Goal: Information Seeking & Learning: Find specific fact

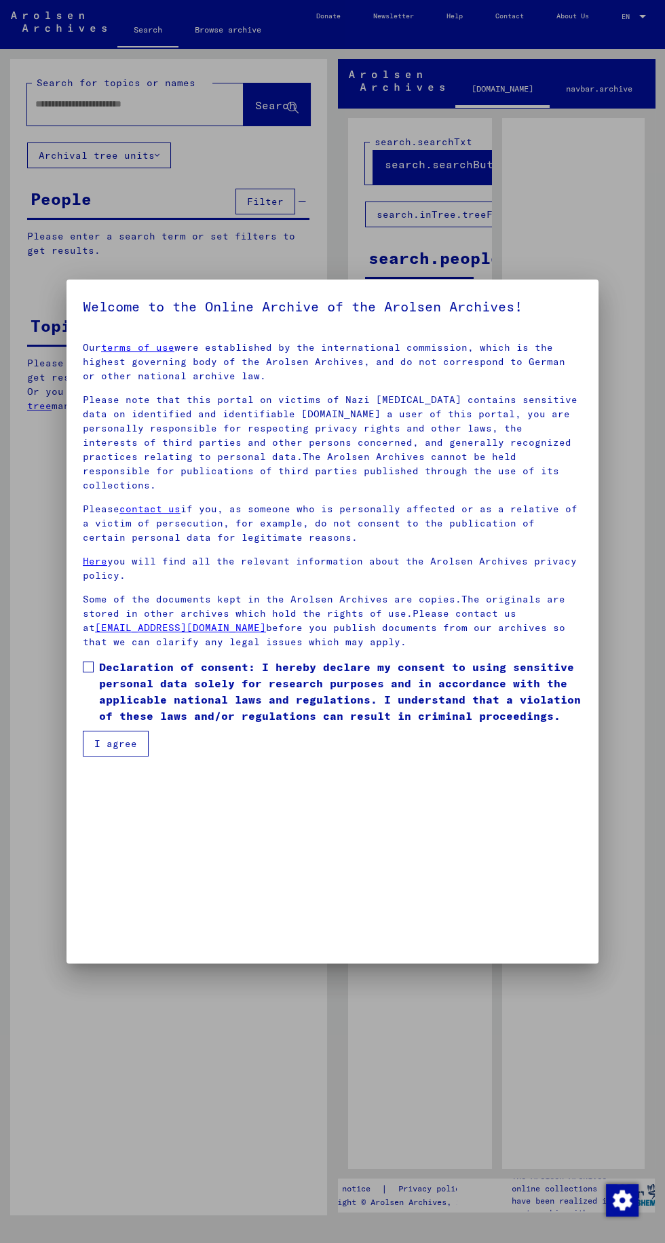
scroll to position [284, 0]
click at [90, 673] on span at bounding box center [88, 667] width 11 height 11
click at [130, 757] on button "I agree" at bounding box center [116, 744] width 66 height 26
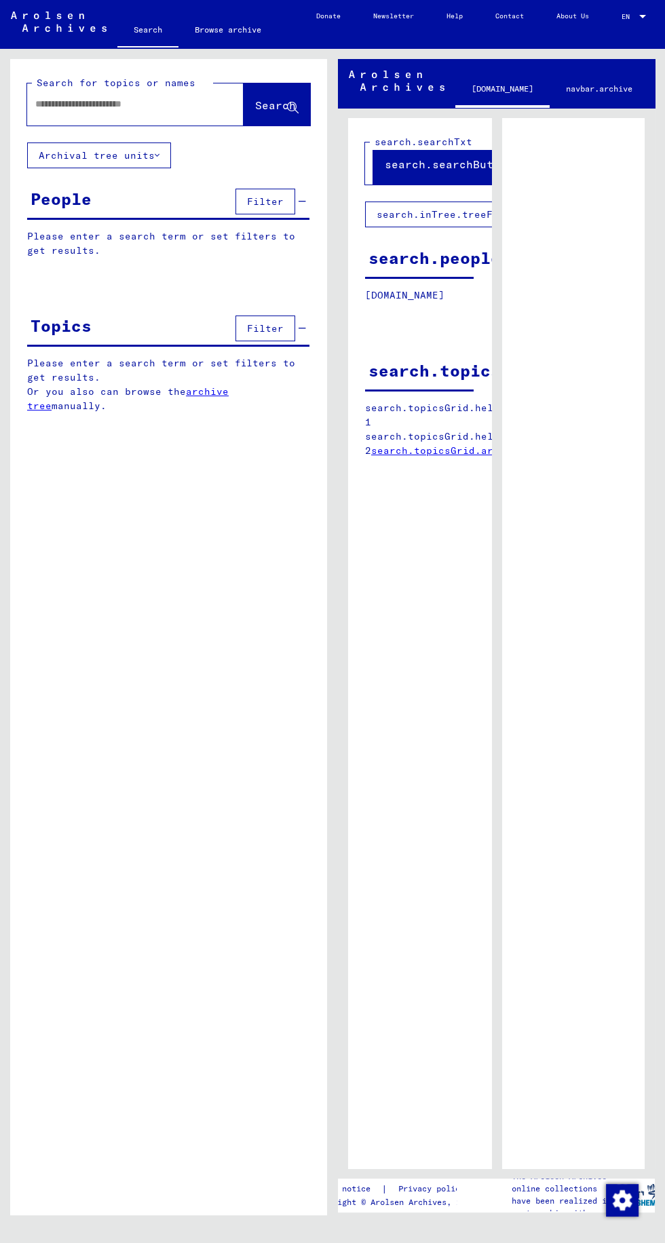
click at [128, 105] on input "text" at bounding box center [123, 104] width 176 height 14
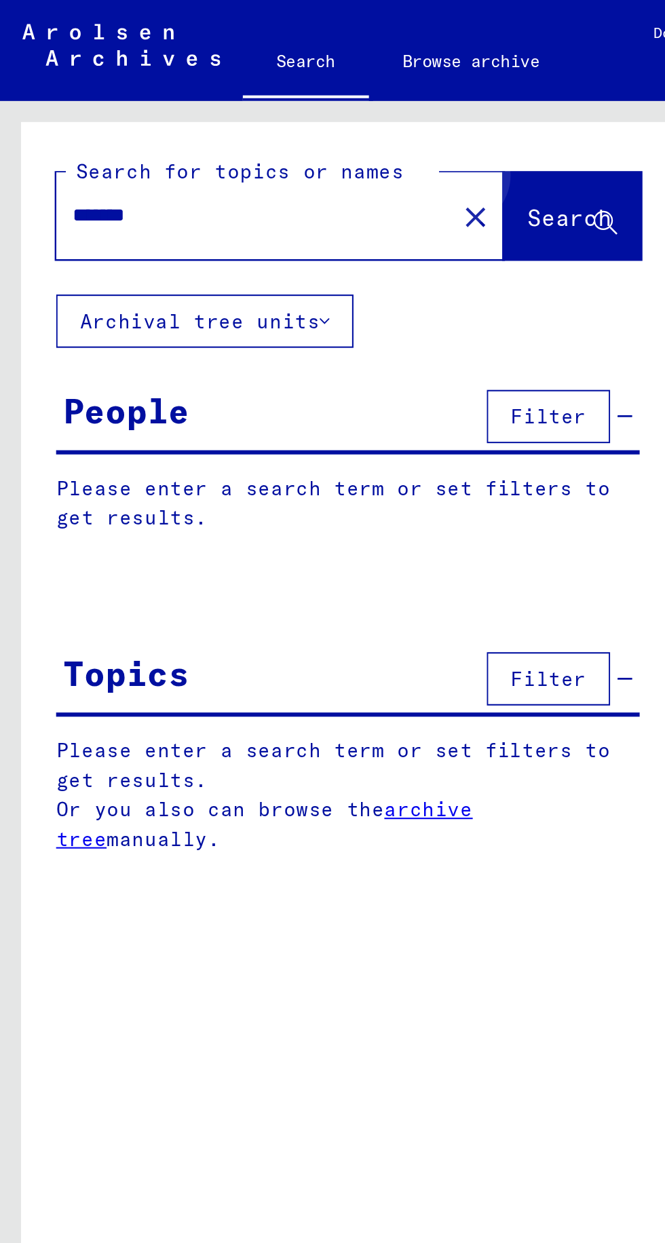
click at [277, 100] on span "Search" at bounding box center [275, 105] width 41 height 14
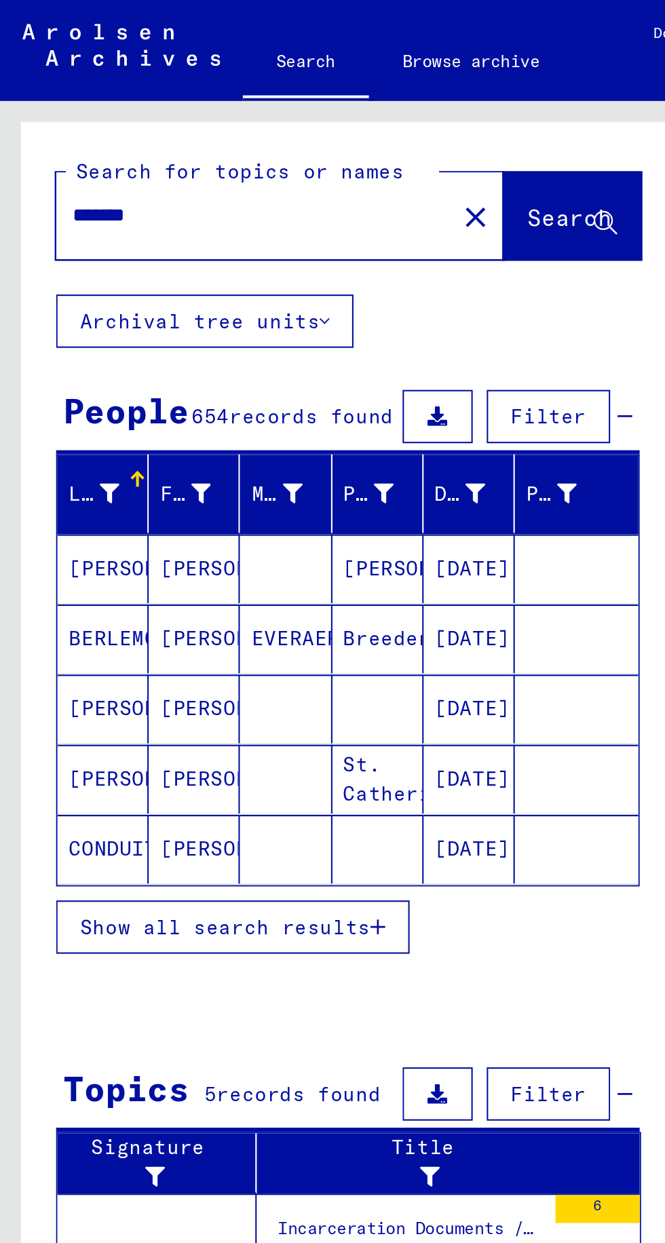
click at [125, 111] on input "*******" at bounding box center [123, 104] width 176 height 14
type input "**********"
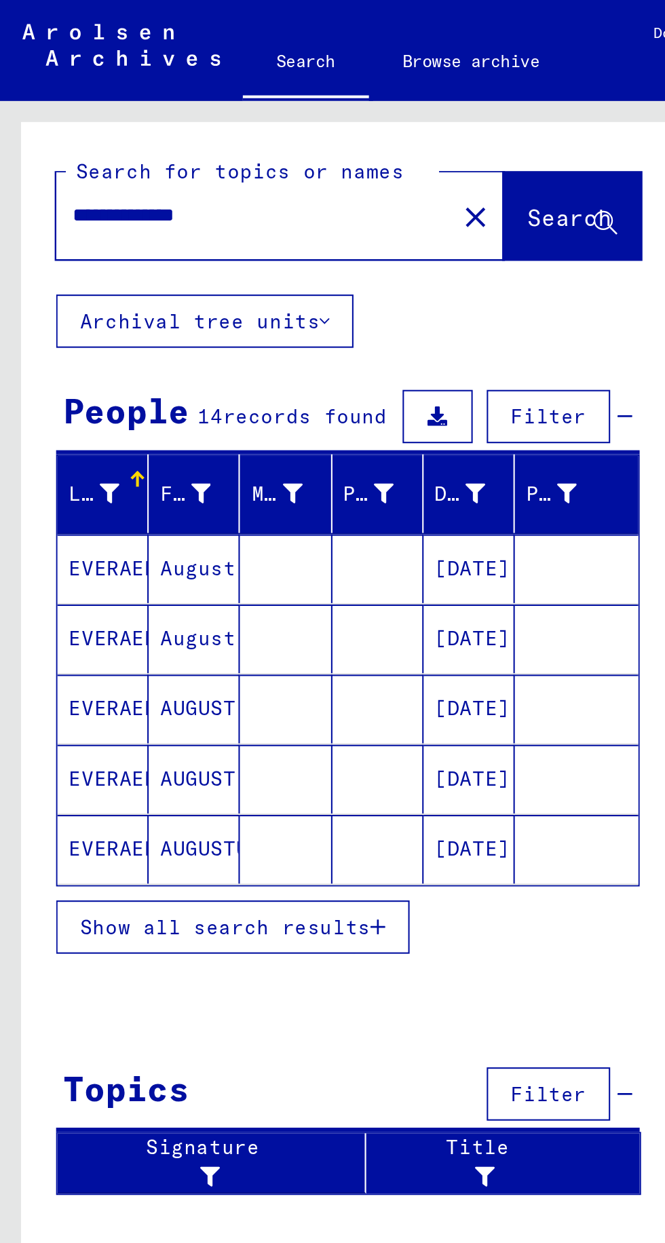
scroll to position [69, 0]
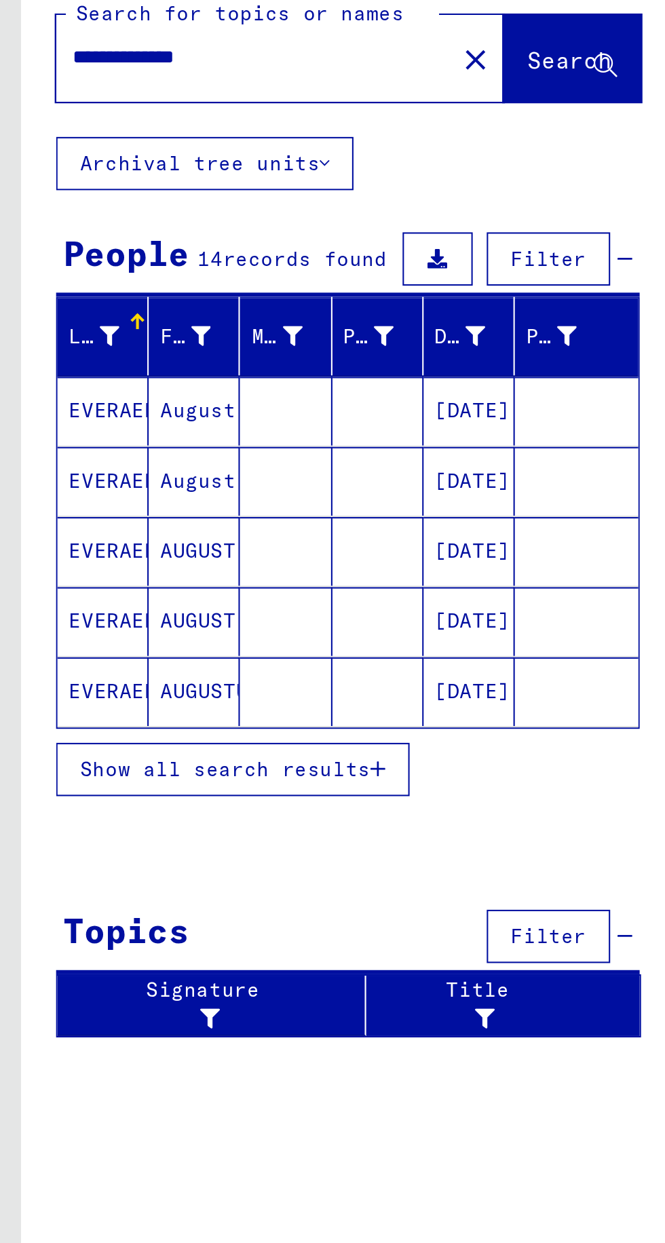
click at [71, 259] on mat-cell "EVERAERT" at bounding box center [50, 275] width 44 height 33
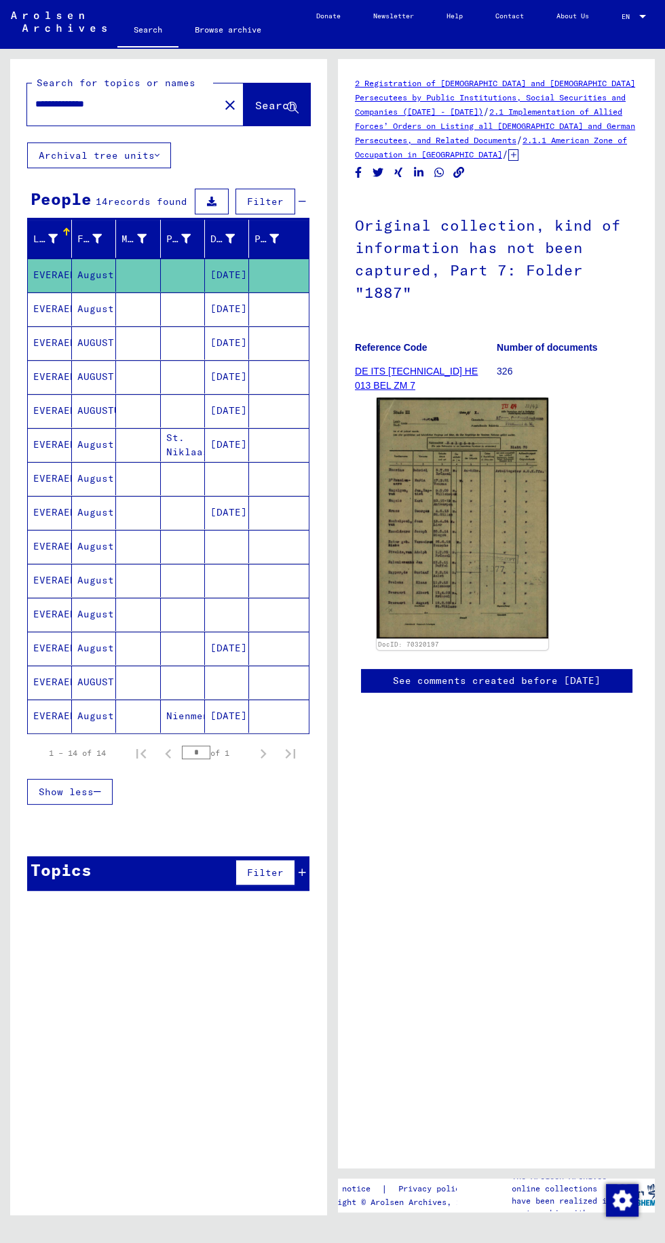
click at [110, 292] on mat-cell "August" at bounding box center [94, 308] width 44 height 33
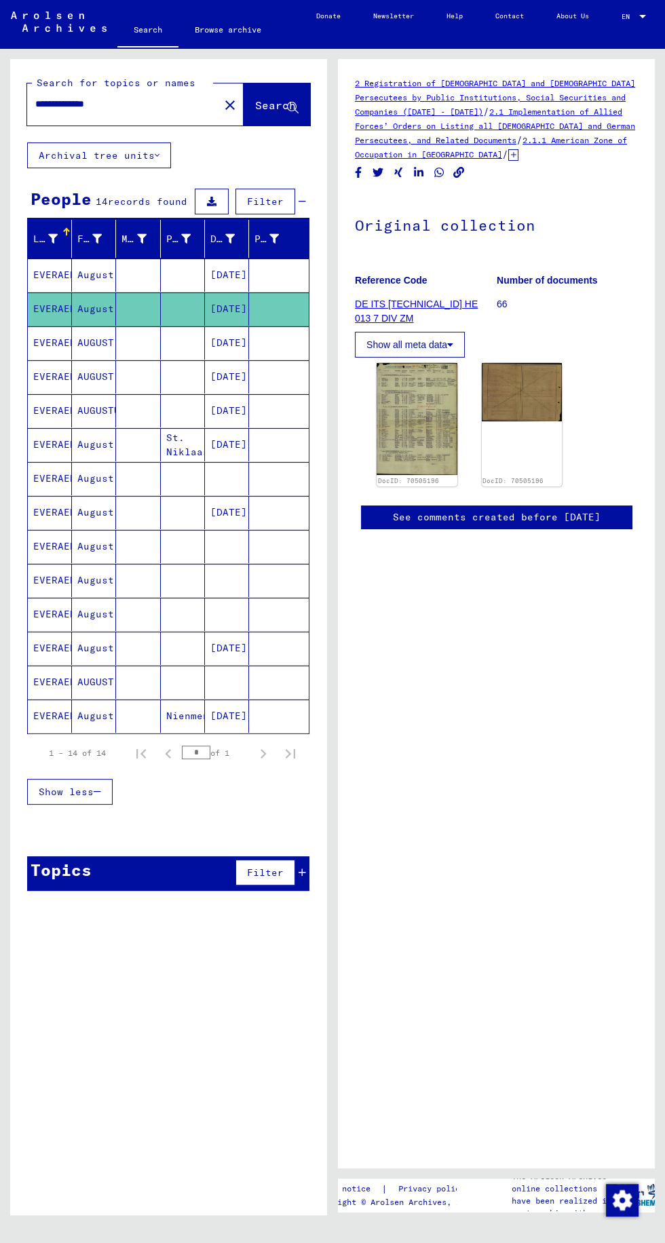
click at [135, 326] on mat-cell at bounding box center [138, 342] width 44 height 33
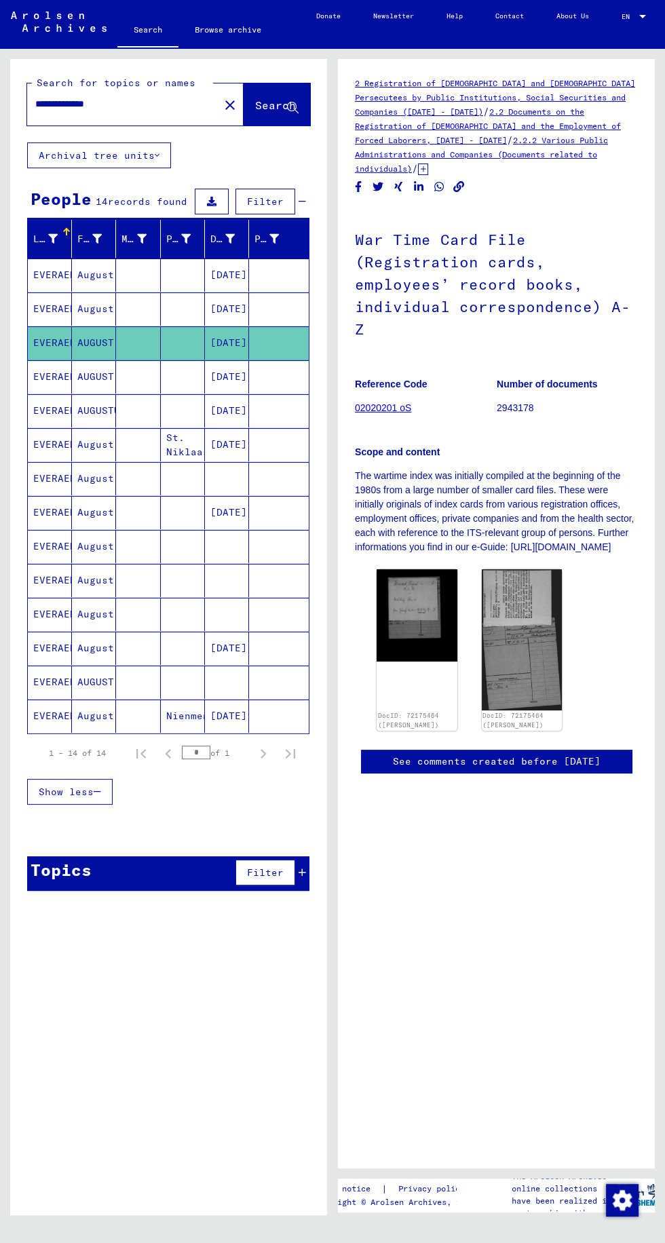
click at [142, 360] on mat-cell at bounding box center [138, 376] width 44 height 33
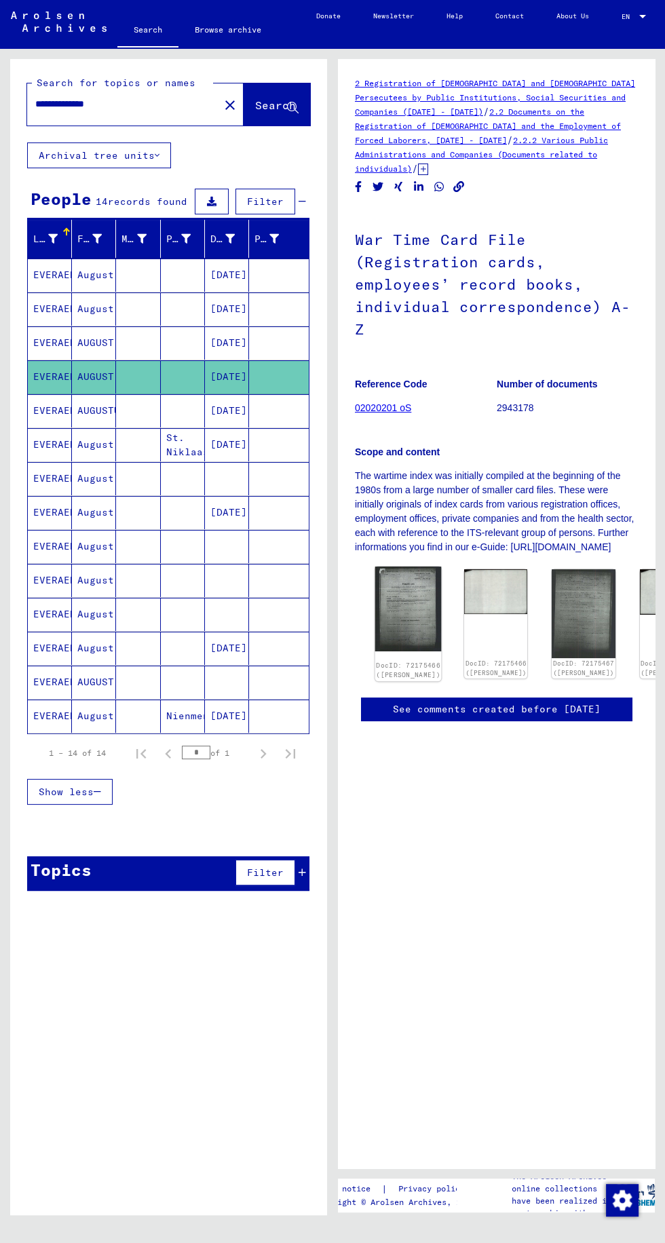
click at [393, 567] on img at bounding box center [408, 609] width 67 height 85
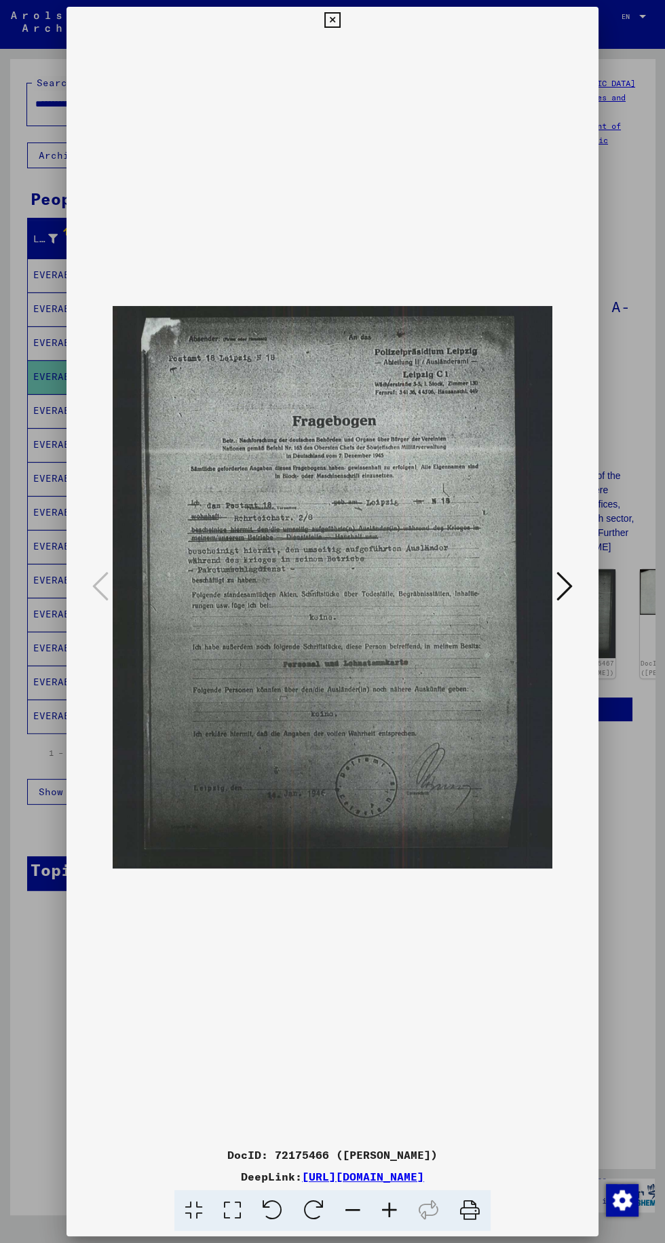
click at [643, 227] on div at bounding box center [332, 621] width 665 height 1243
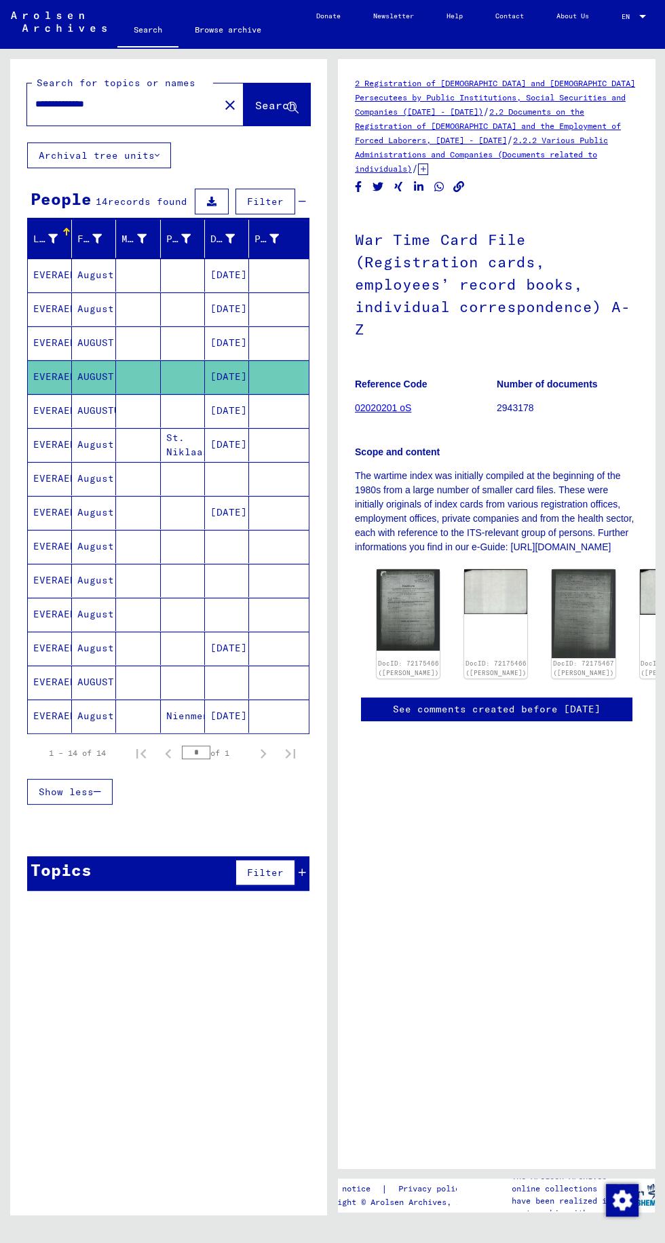
click at [128, 394] on mat-cell at bounding box center [138, 410] width 44 height 33
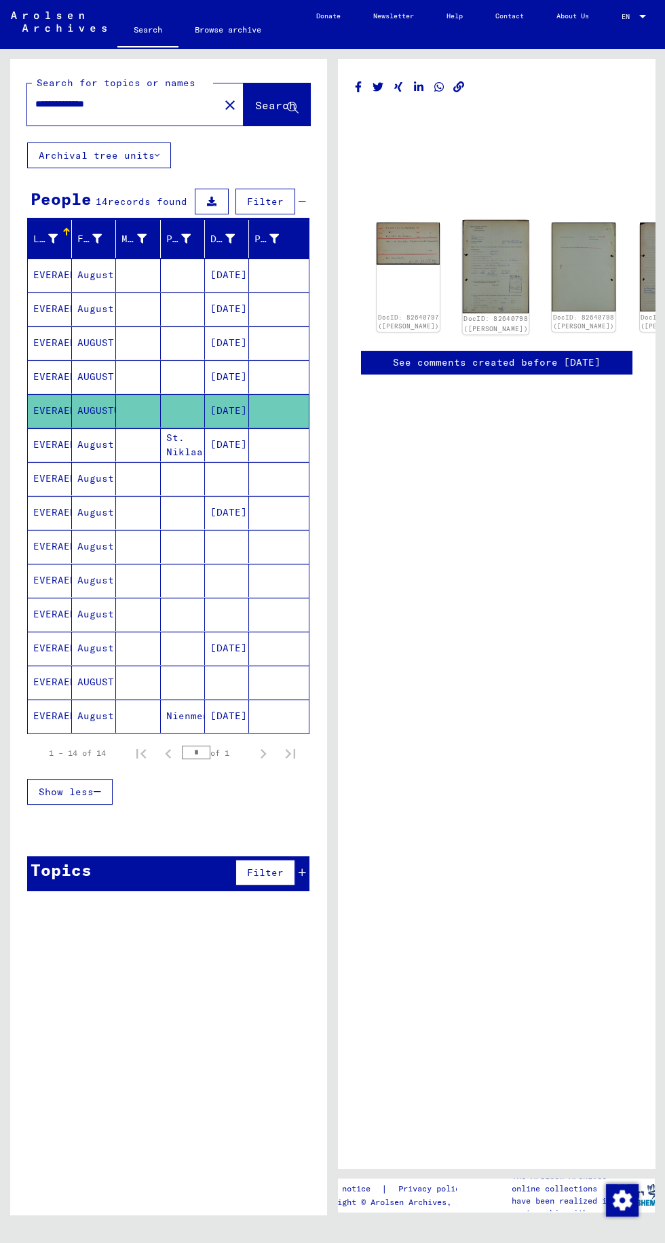
click at [463, 220] on img at bounding box center [496, 266] width 67 height 93
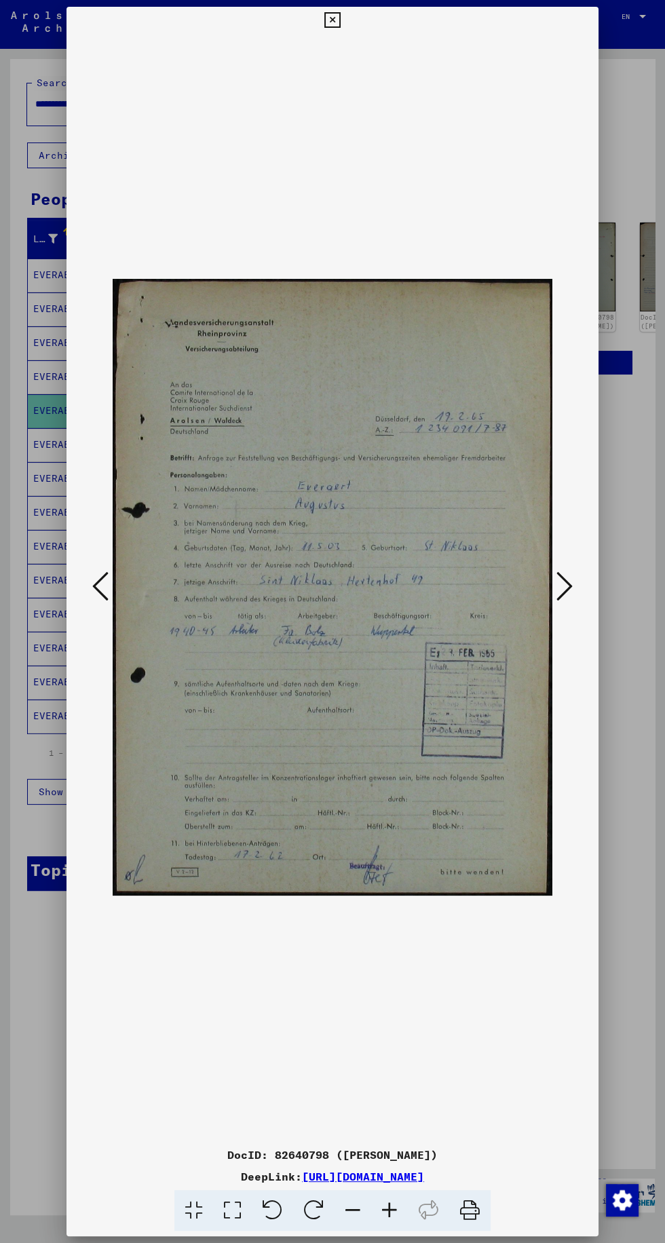
click at [560, 589] on icon at bounding box center [564, 586] width 16 height 33
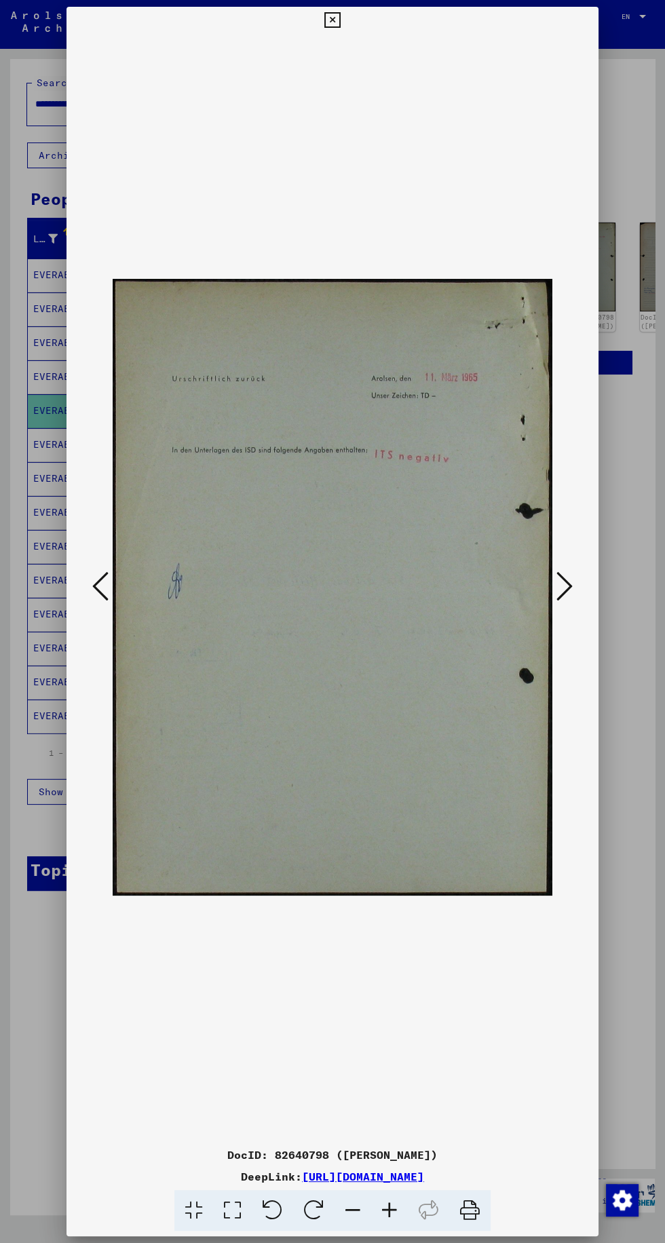
click at [564, 600] on icon at bounding box center [564, 586] width 16 height 33
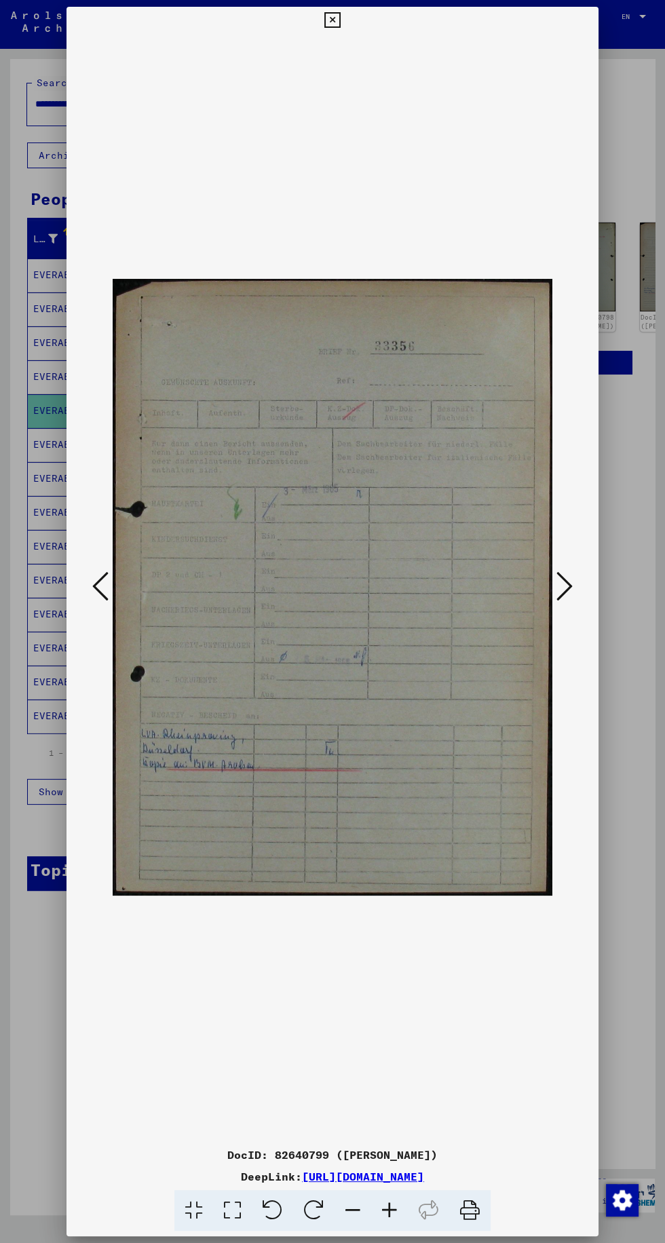
click at [648, 541] on div at bounding box center [332, 621] width 665 height 1243
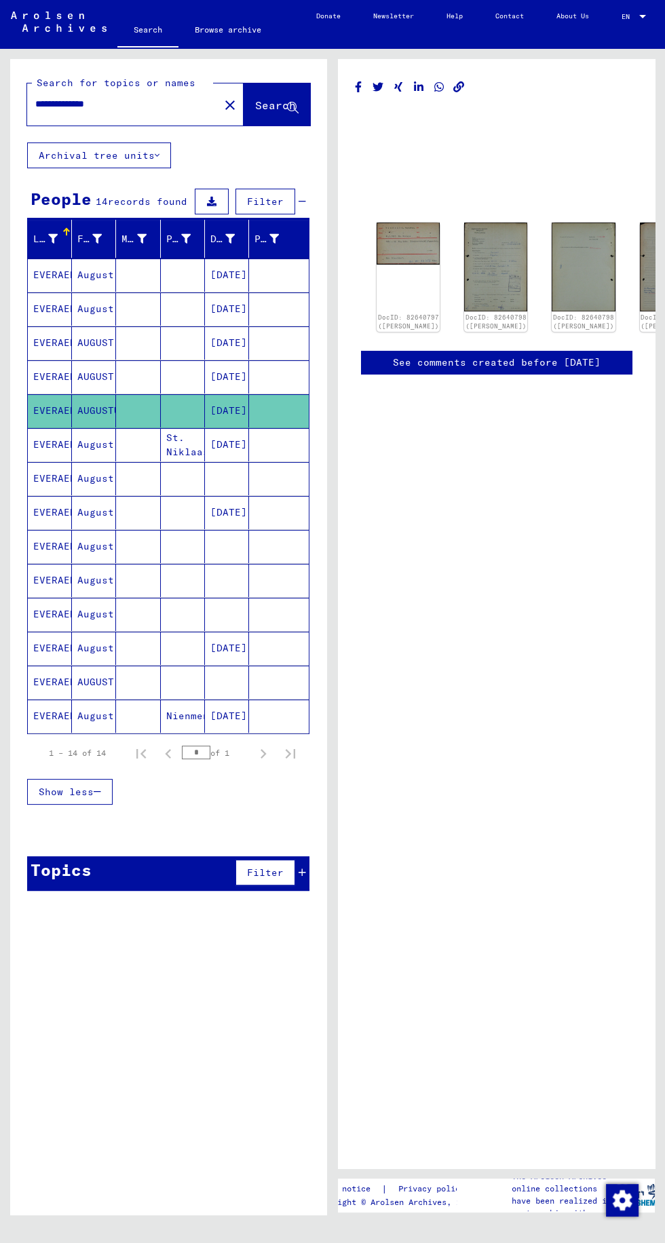
click at [125, 428] on mat-cell at bounding box center [138, 444] width 44 height 33
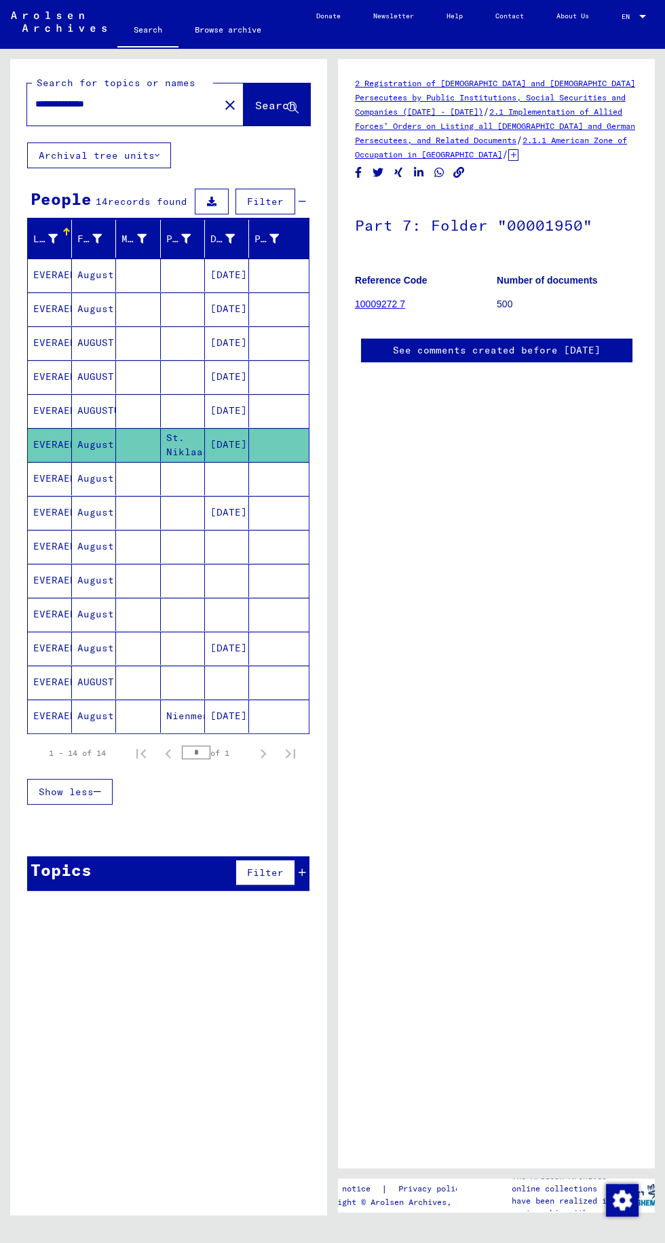
click at [105, 462] on mat-cell "August" at bounding box center [94, 478] width 44 height 33
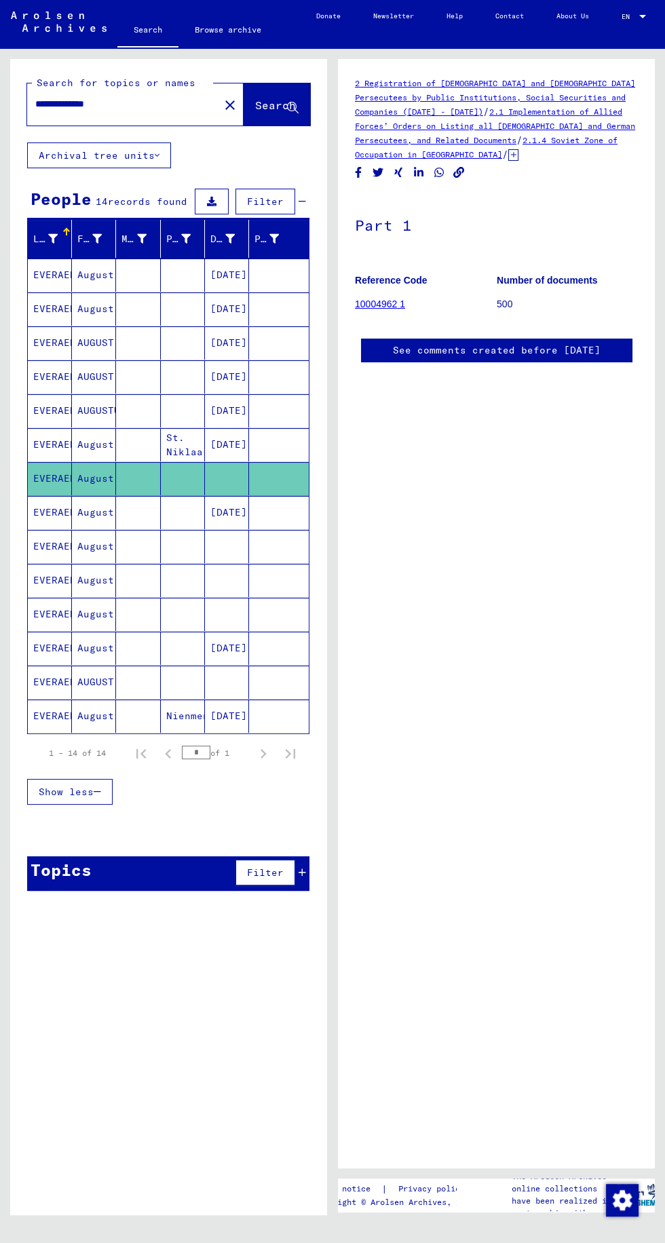
click at [116, 496] on mat-cell at bounding box center [138, 512] width 44 height 33
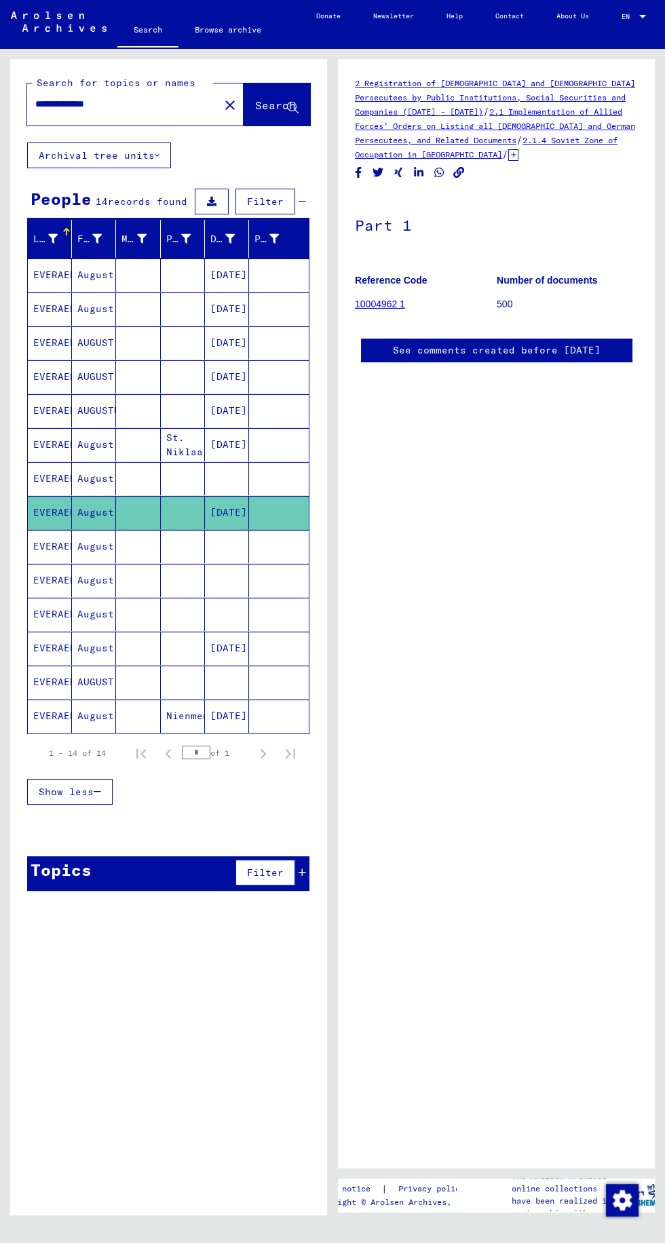
click at [117, 530] on mat-cell at bounding box center [138, 546] width 44 height 33
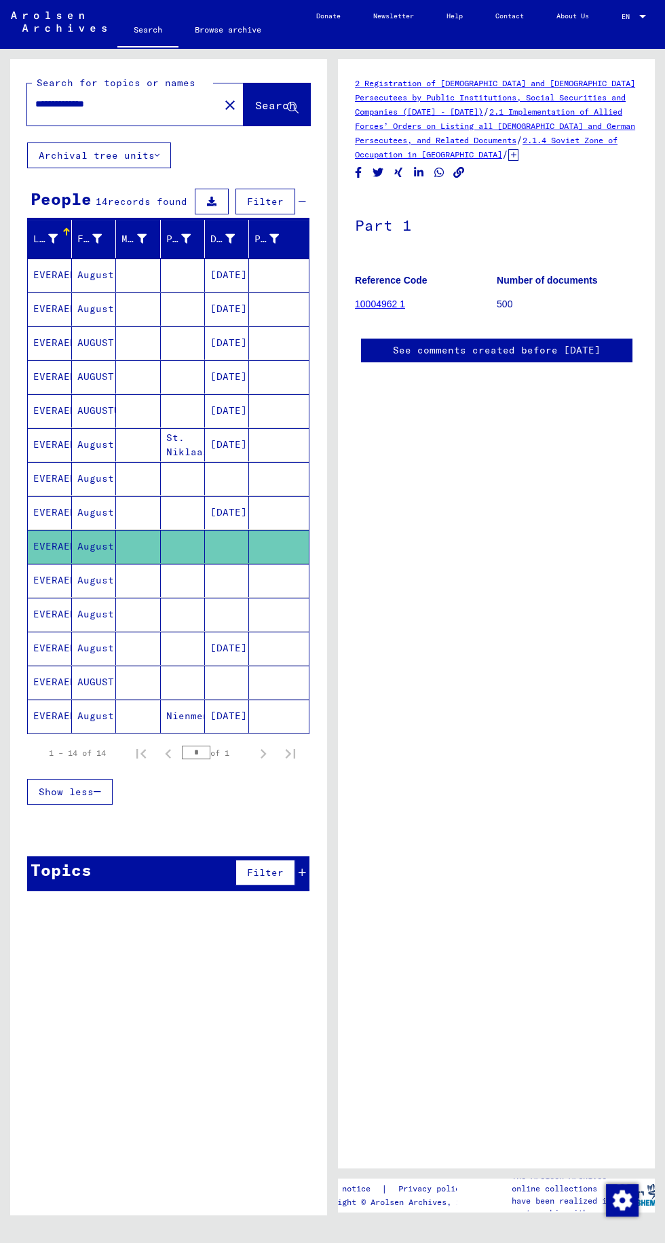
click at [122, 564] on mat-cell at bounding box center [138, 580] width 44 height 33
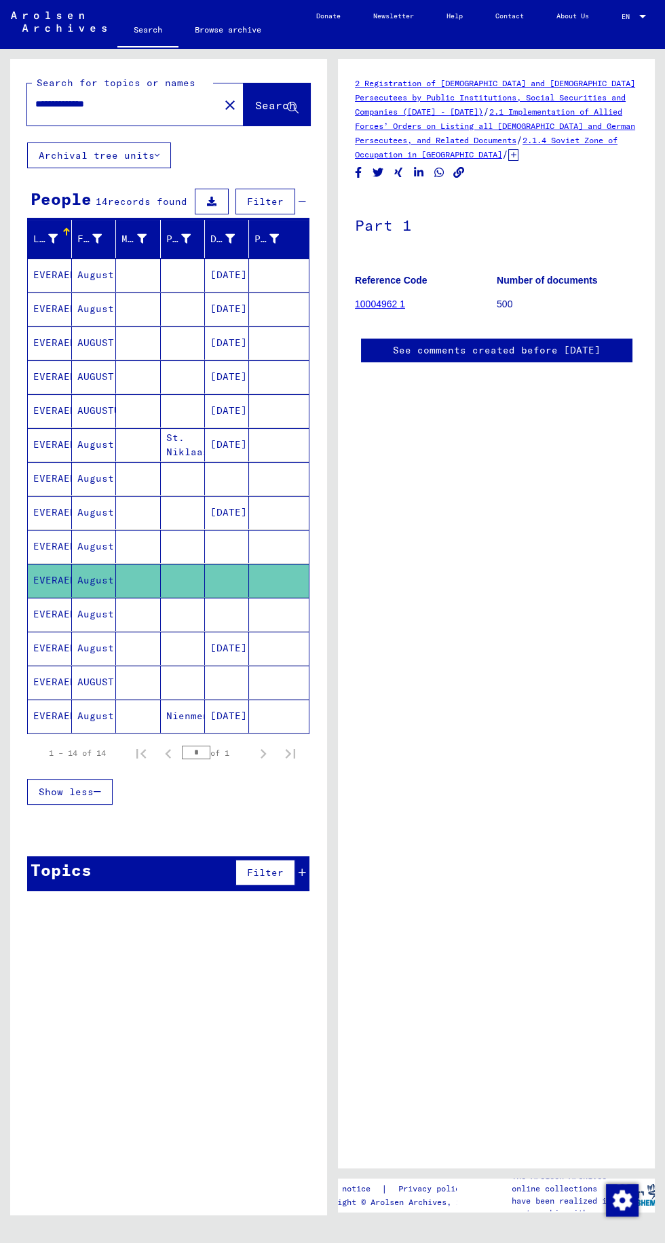
click at [108, 632] on mat-cell "August" at bounding box center [94, 648] width 44 height 33
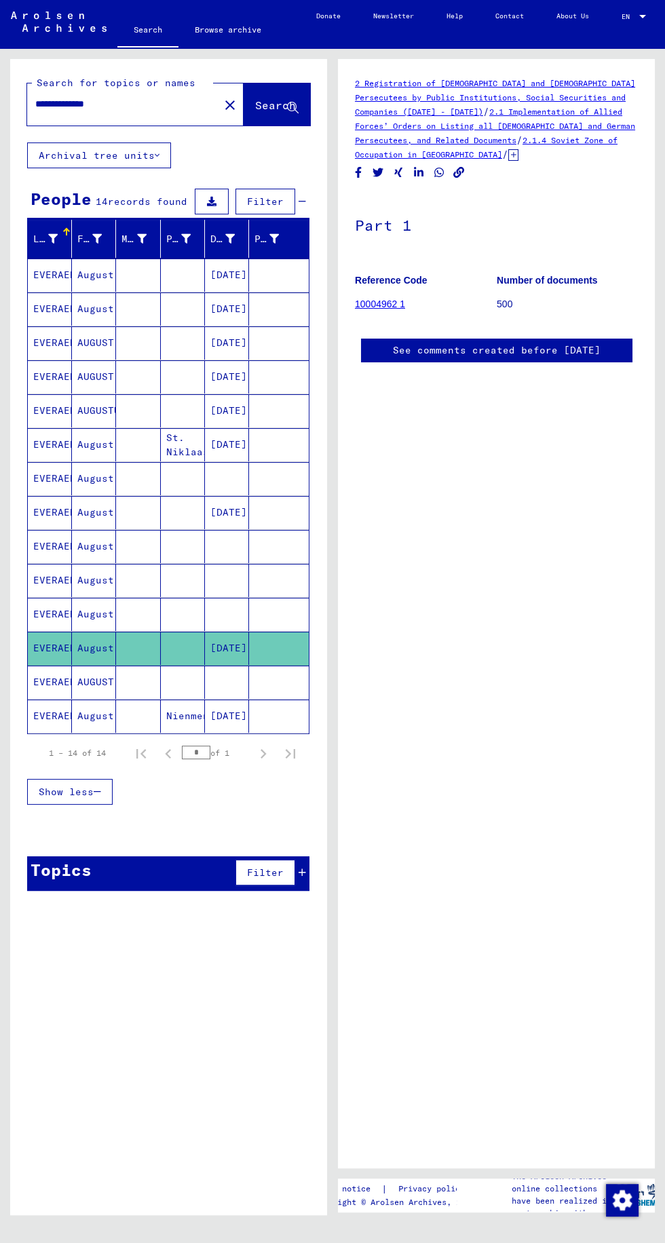
click at [130, 666] on mat-cell at bounding box center [138, 682] width 44 height 33
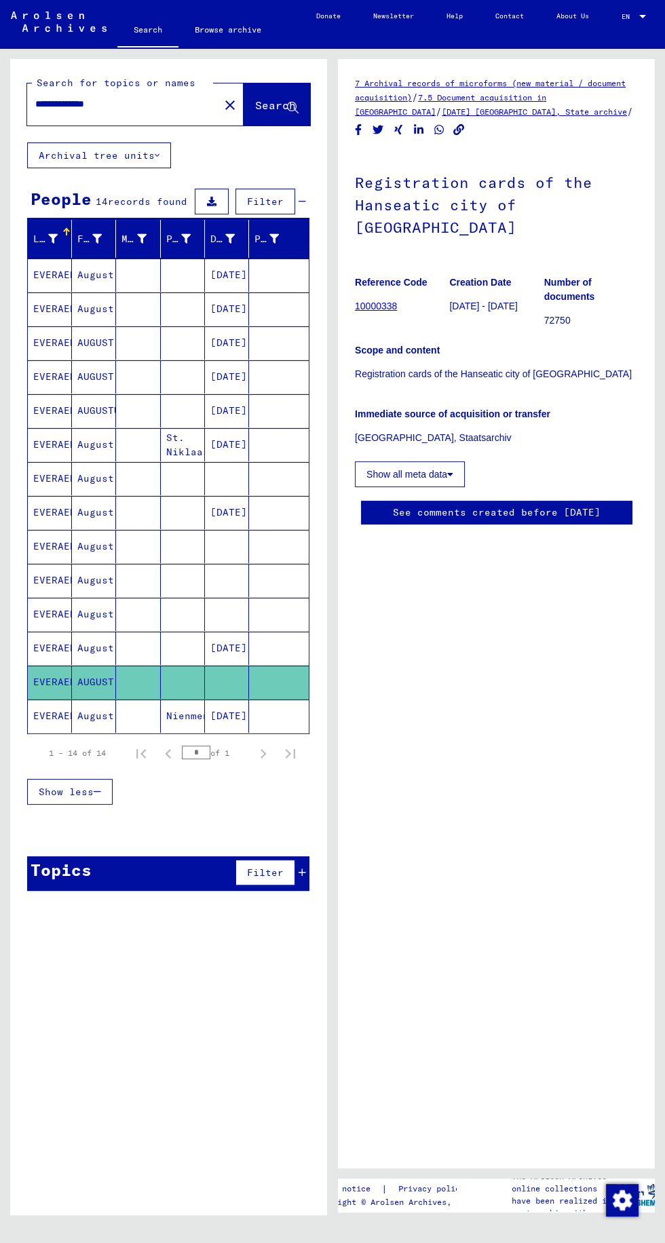
click at [159, 700] on mat-cell at bounding box center [138, 716] width 44 height 33
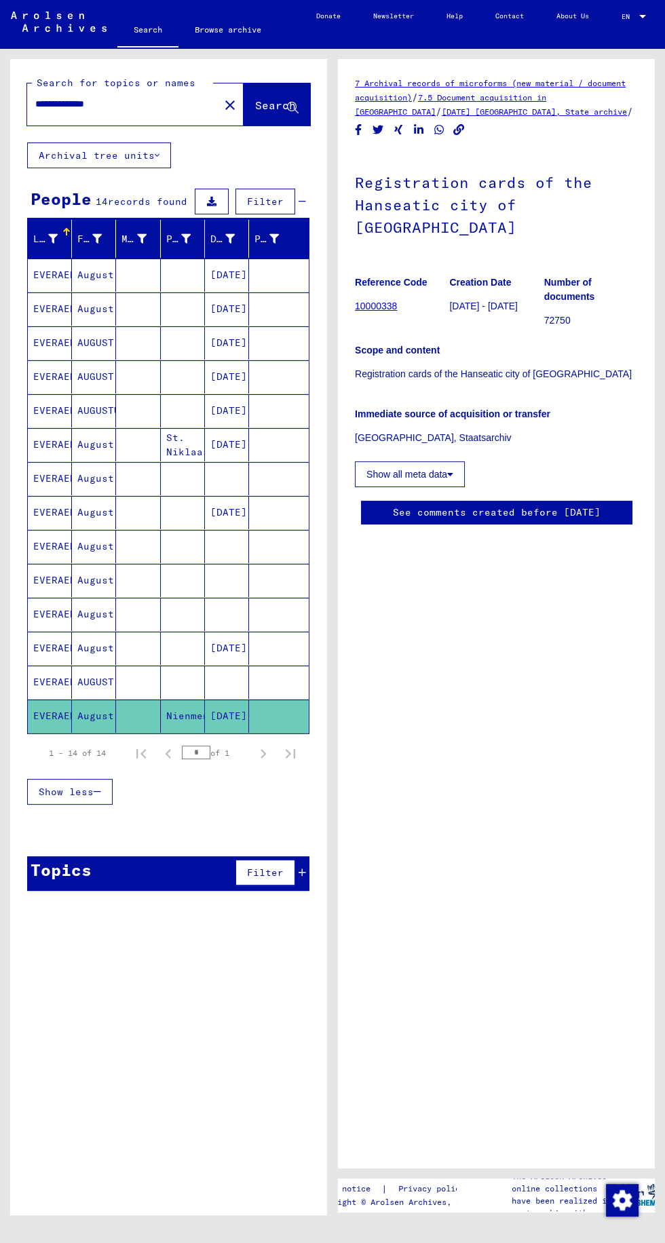
click at [145, 326] on mat-cell at bounding box center [138, 342] width 44 height 33
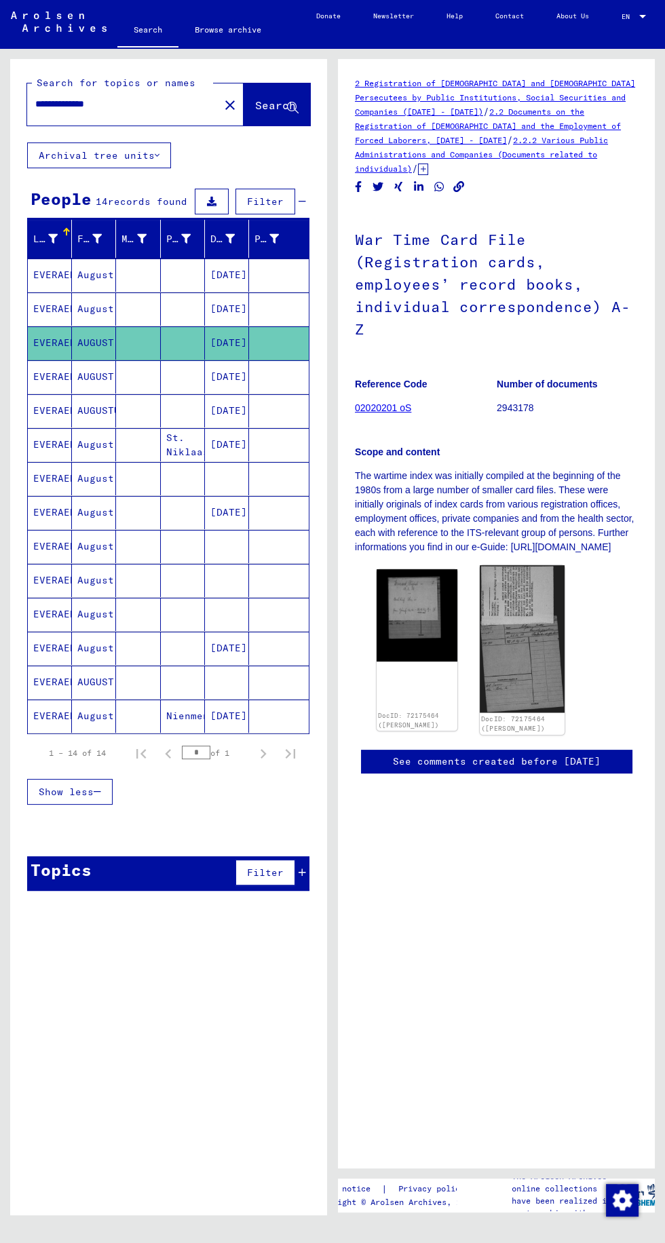
click at [521, 565] on img at bounding box center [522, 639] width 84 height 148
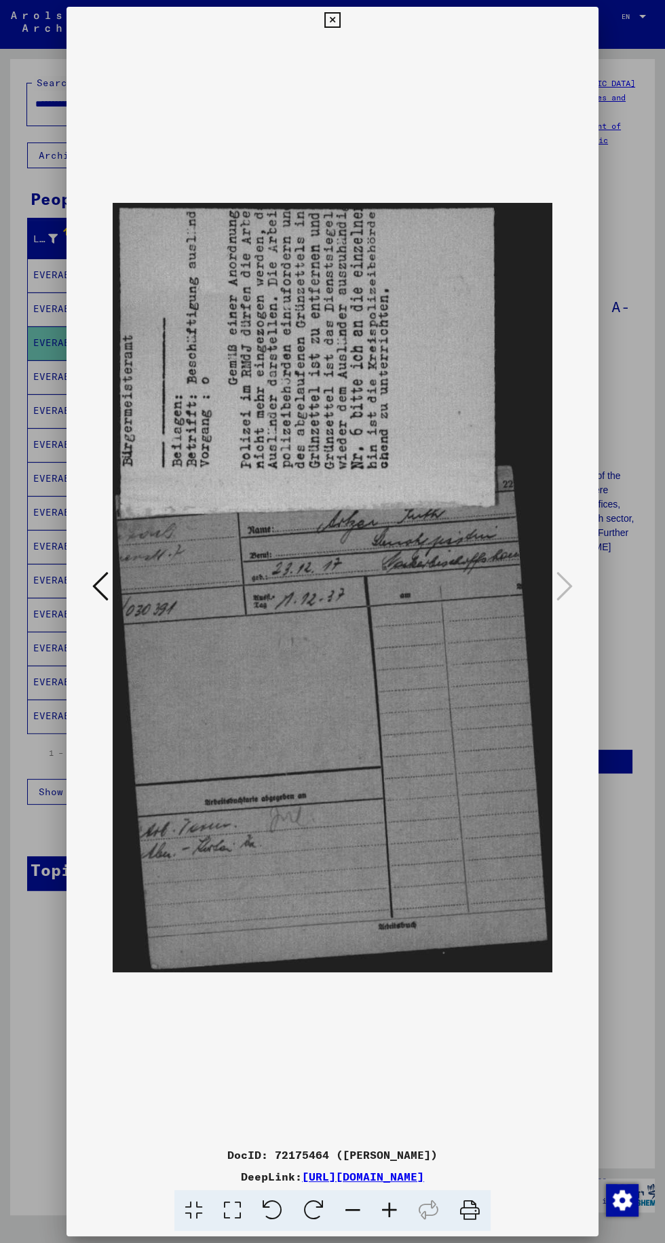
click at [100, 579] on icon at bounding box center [100, 586] width 16 height 33
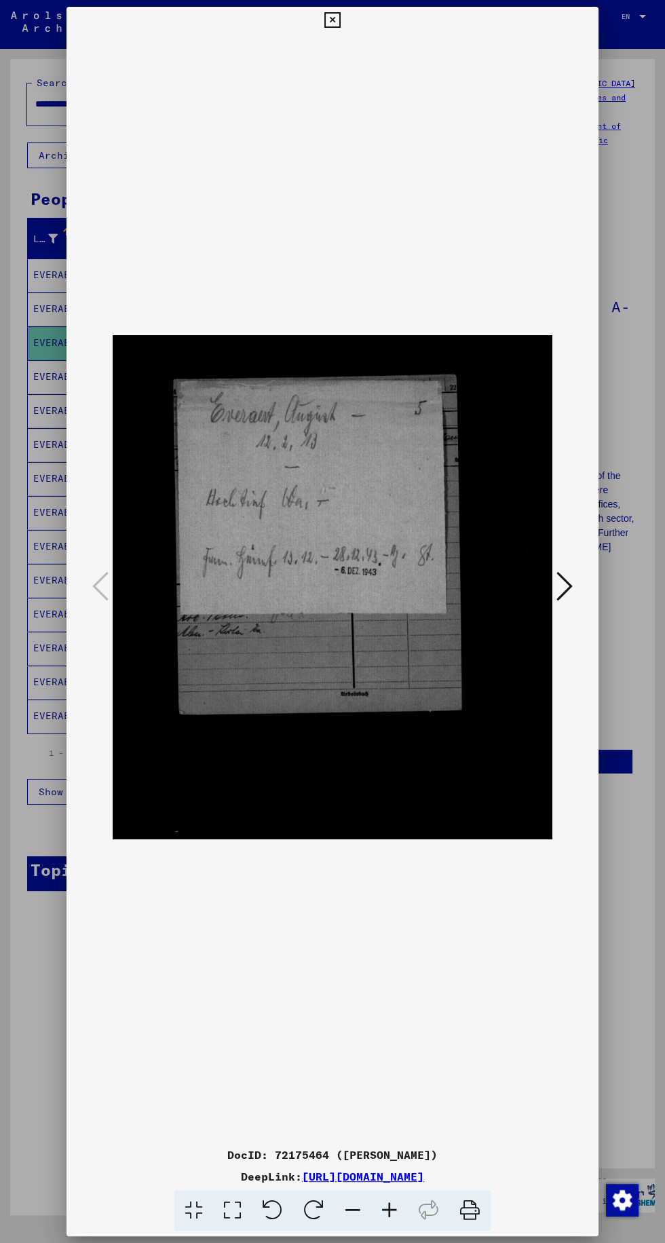
click at [641, 758] on div at bounding box center [332, 621] width 665 height 1243
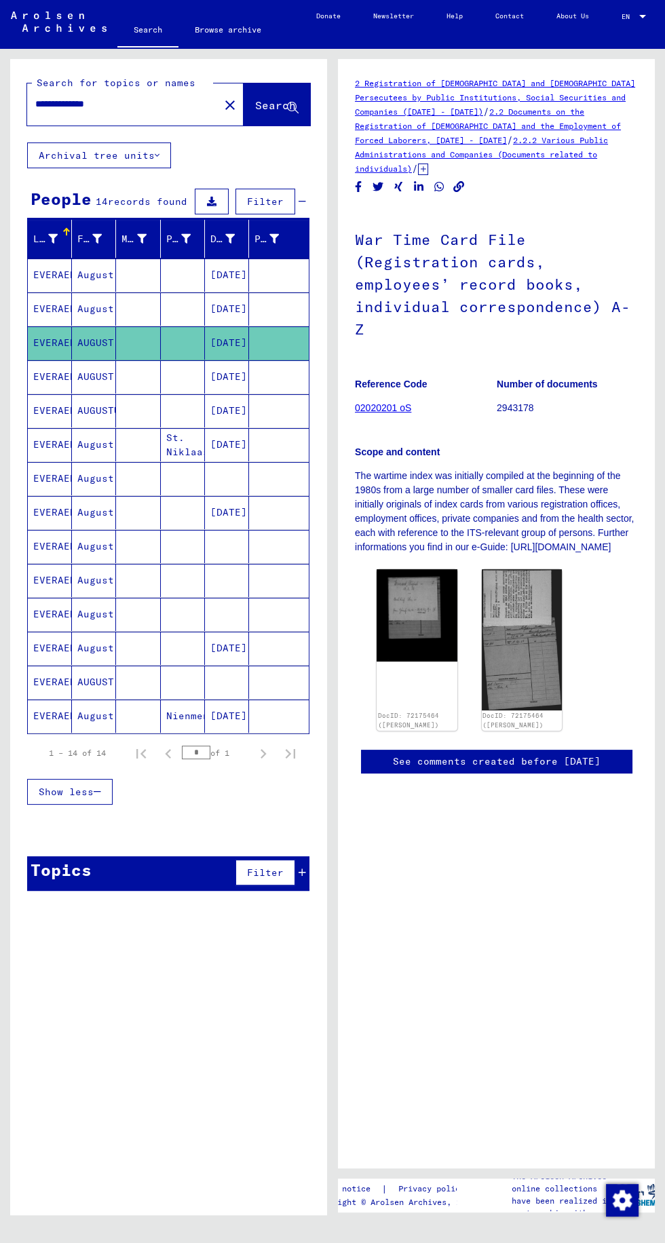
click at [102, 360] on mat-cell "AUGUST" at bounding box center [94, 376] width 44 height 33
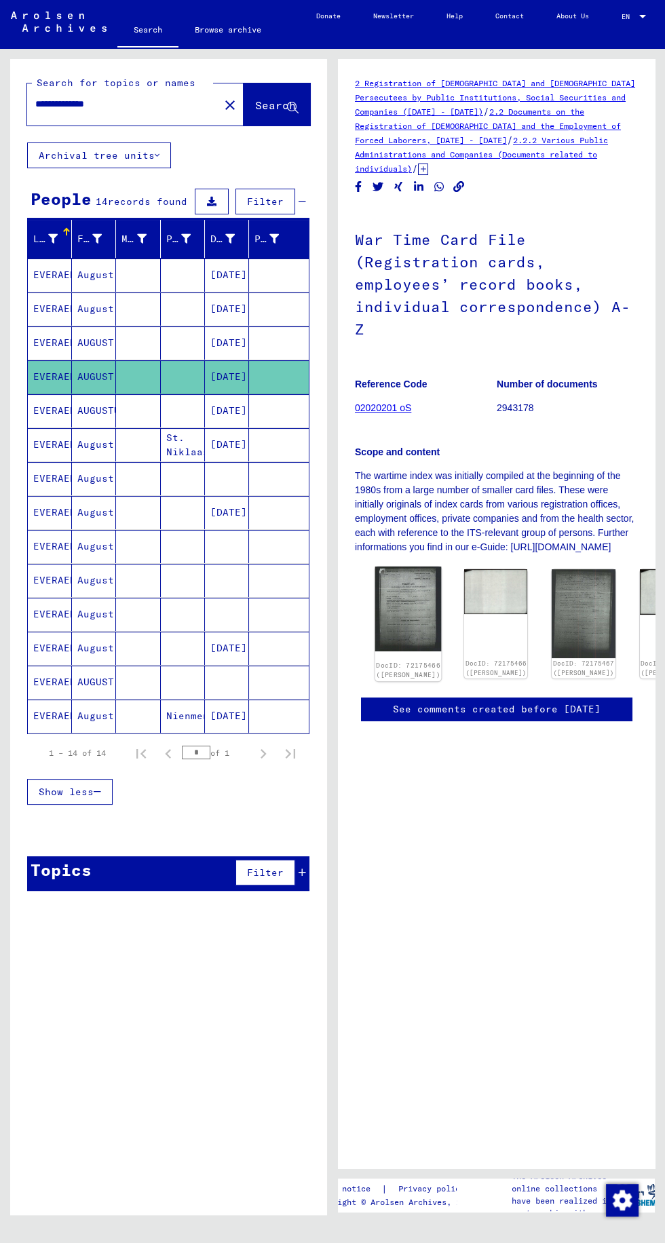
click at [396, 567] on img at bounding box center [408, 609] width 67 height 85
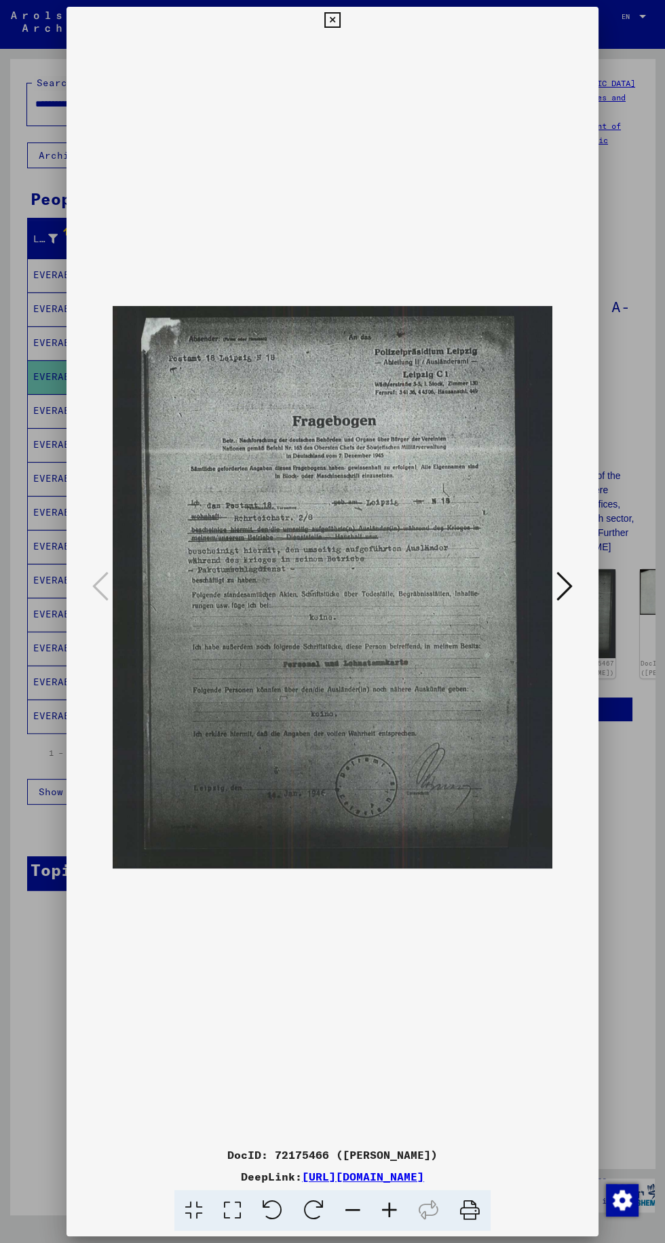
click at [566, 589] on icon at bounding box center [564, 586] width 16 height 33
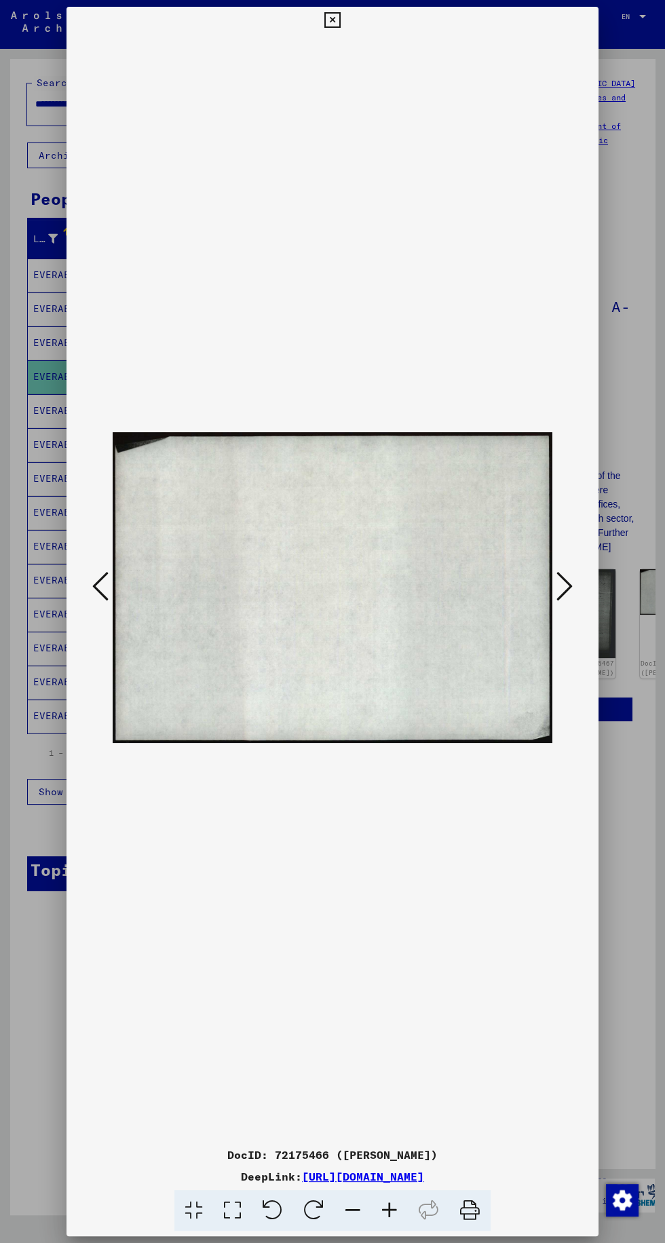
click at [557, 594] on icon at bounding box center [564, 586] width 16 height 33
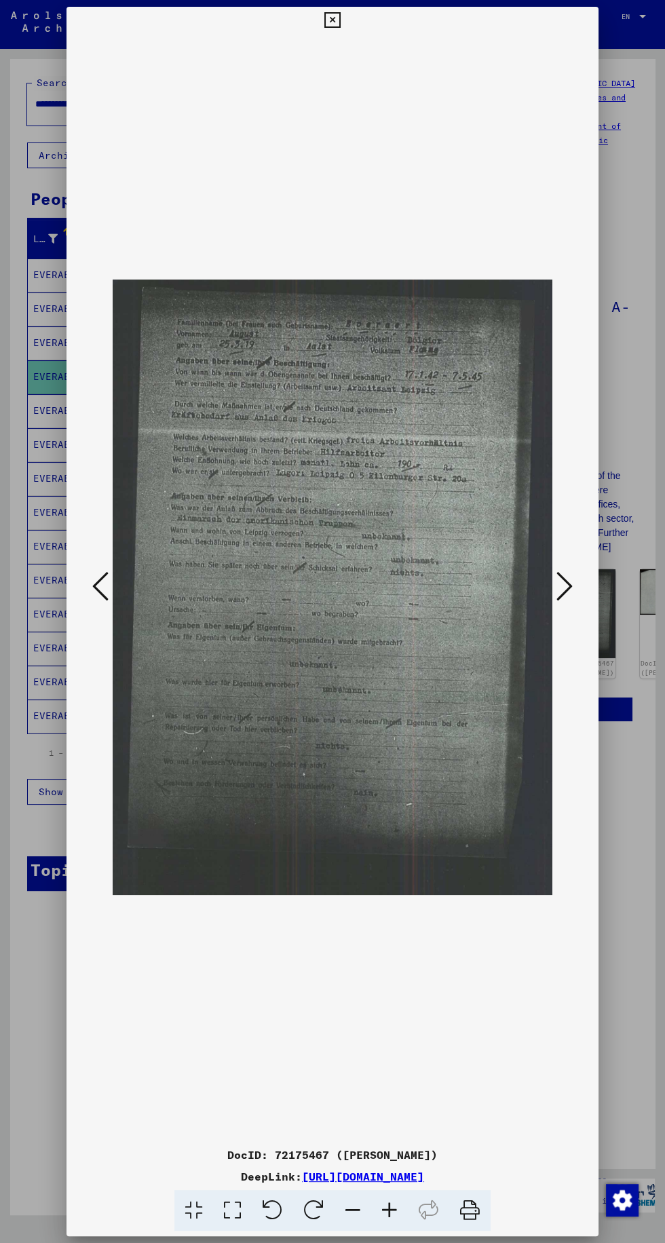
click at [548, 584] on img at bounding box center [333, 588] width 440 height 1108
click at [563, 589] on icon at bounding box center [564, 586] width 16 height 33
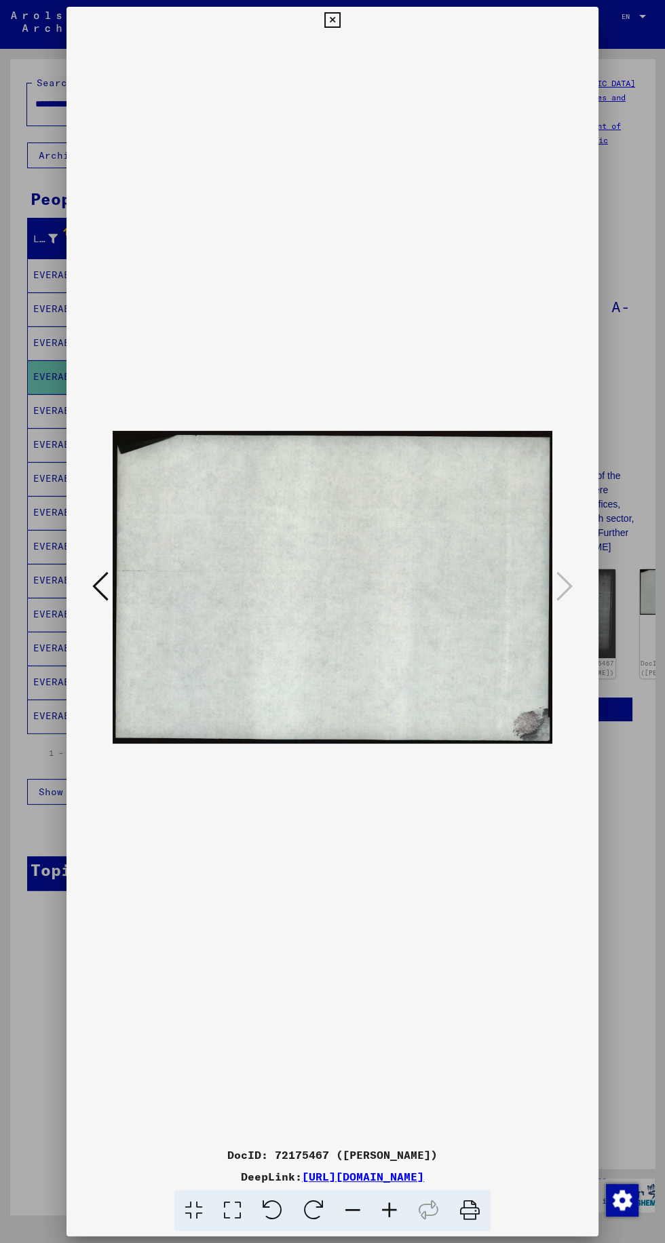
click at [627, 521] on div at bounding box center [332, 621] width 665 height 1243
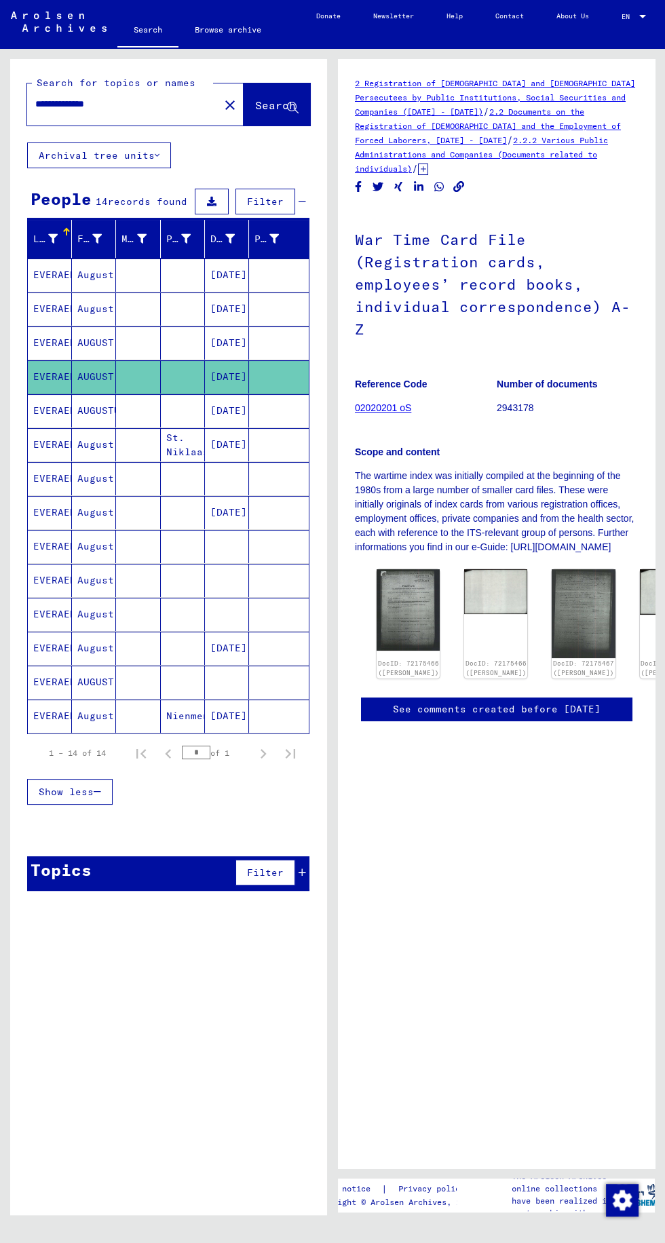
click at [145, 394] on mat-cell at bounding box center [138, 410] width 44 height 33
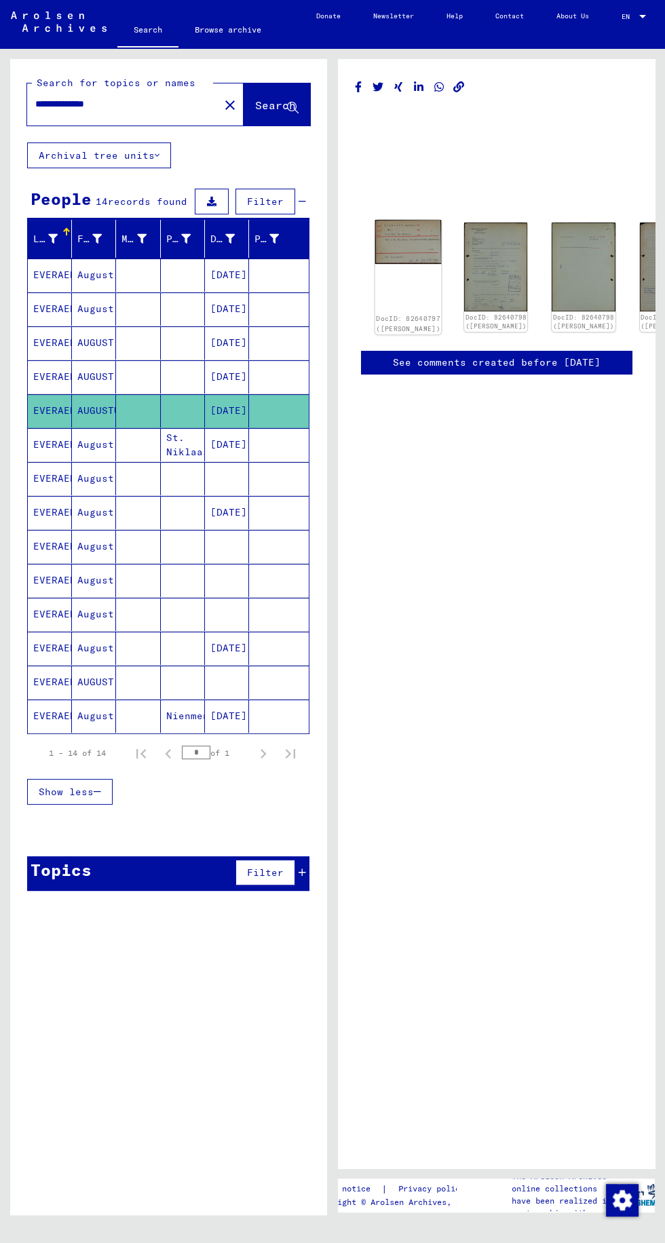
click at [405, 220] on img at bounding box center [408, 242] width 67 height 44
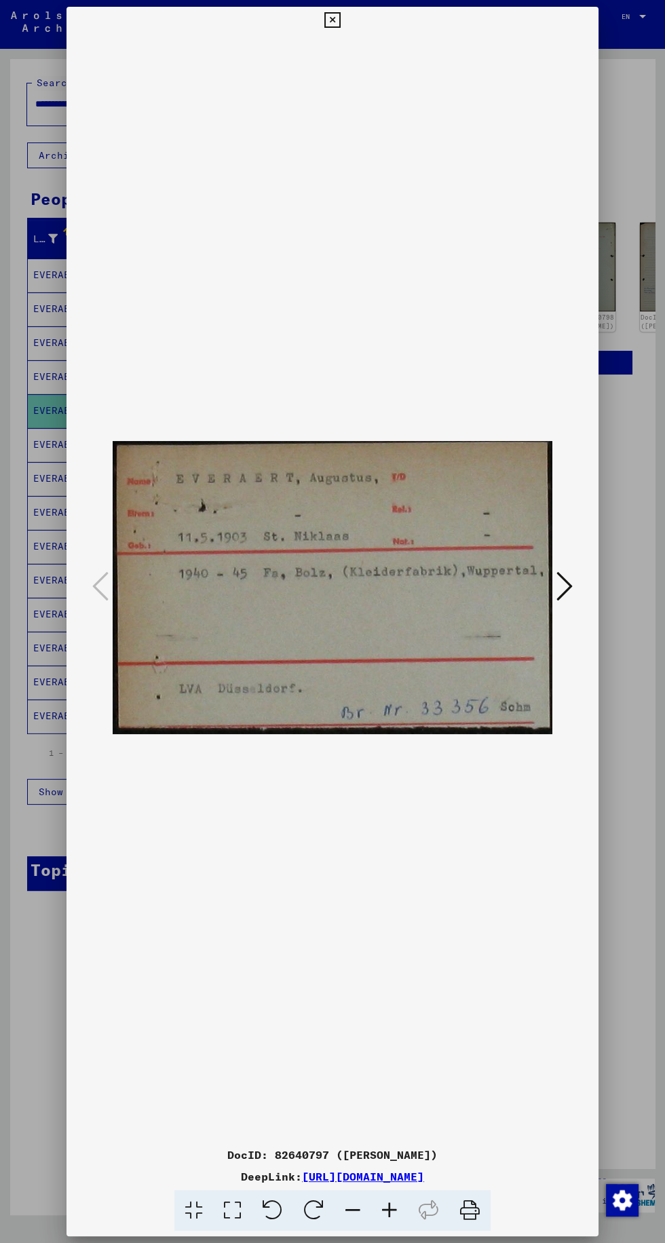
click at [632, 576] on div at bounding box center [332, 621] width 665 height 1243
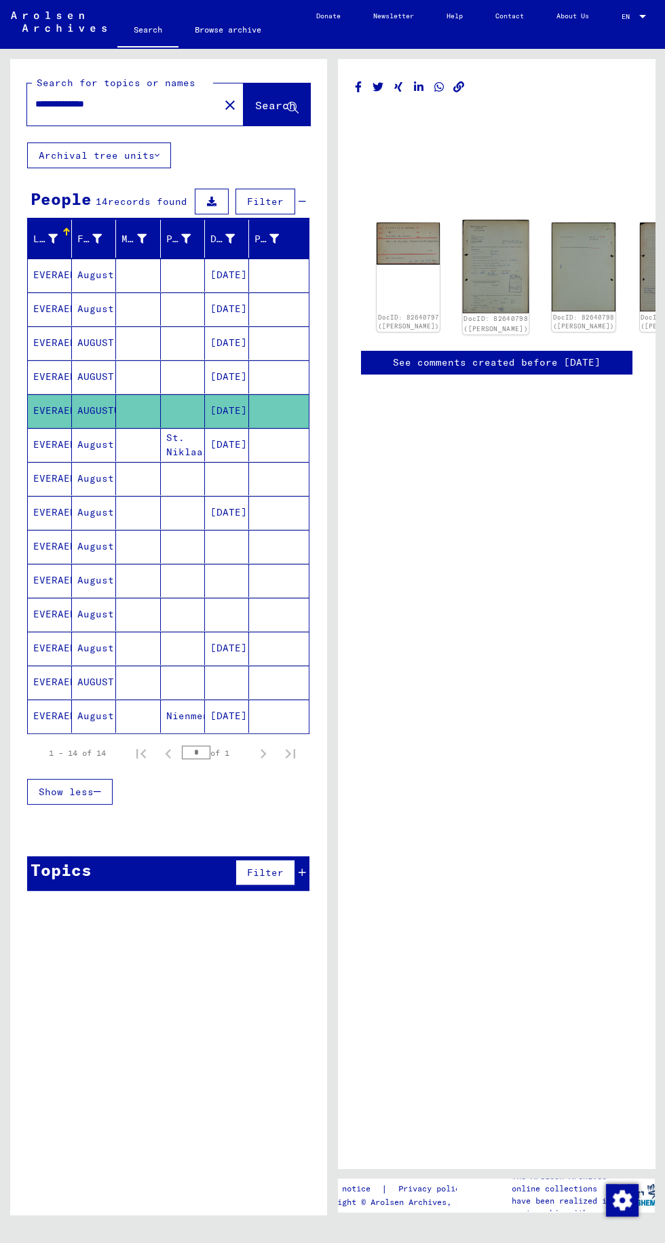
click at [463, 220] on img at bounding box center [496, 266] width 67 height 93
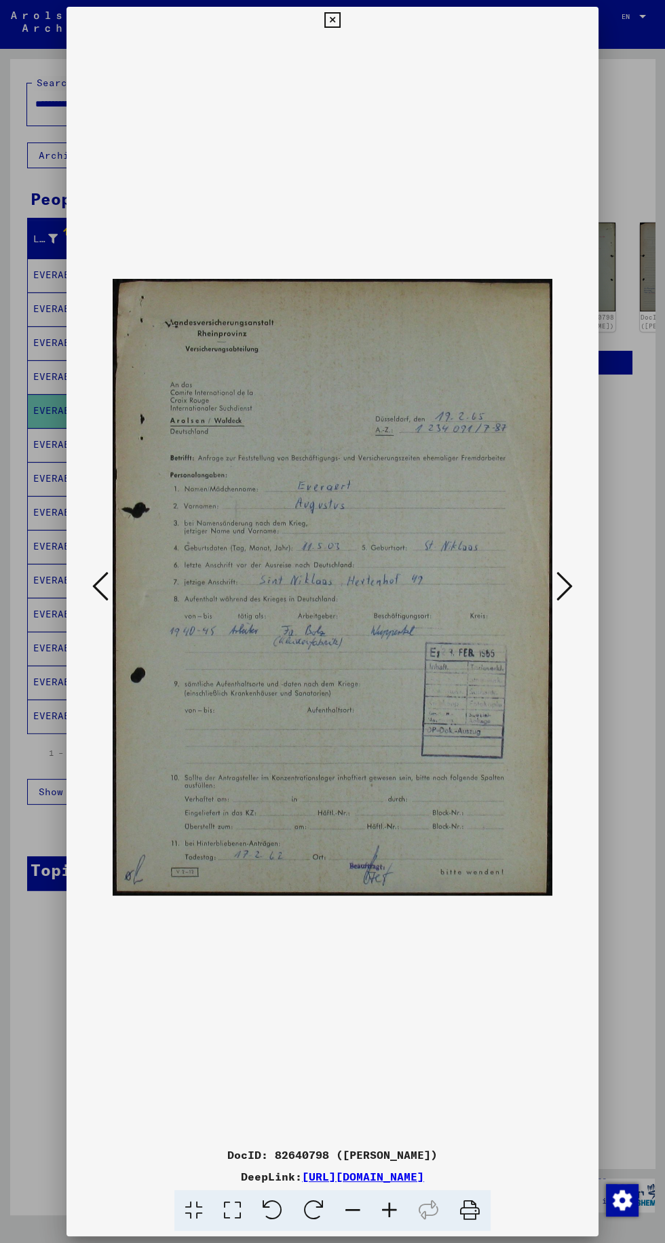
click at [560, 588] on icon at bounding box center [564, 586] width 16 height 33
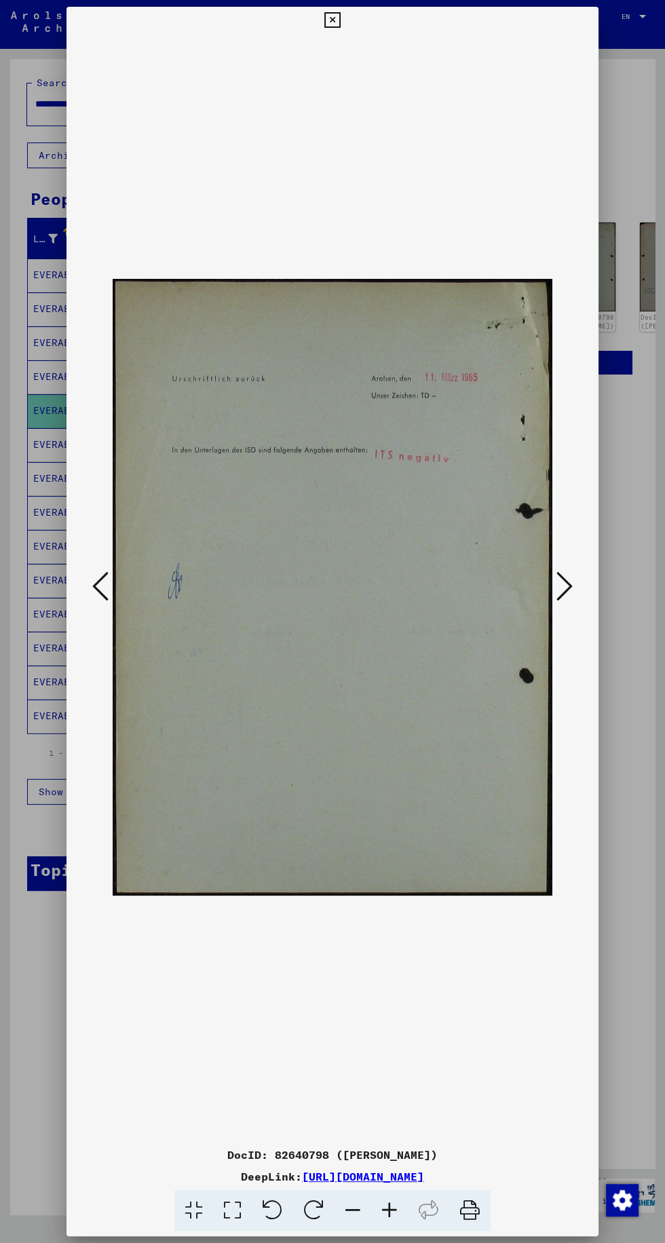
click at [542, 576] on img at bounding box center [333, 588] width 440 height 1108
click at [562, 582] on icon at bounding box center [564, 586] width 16 height 33
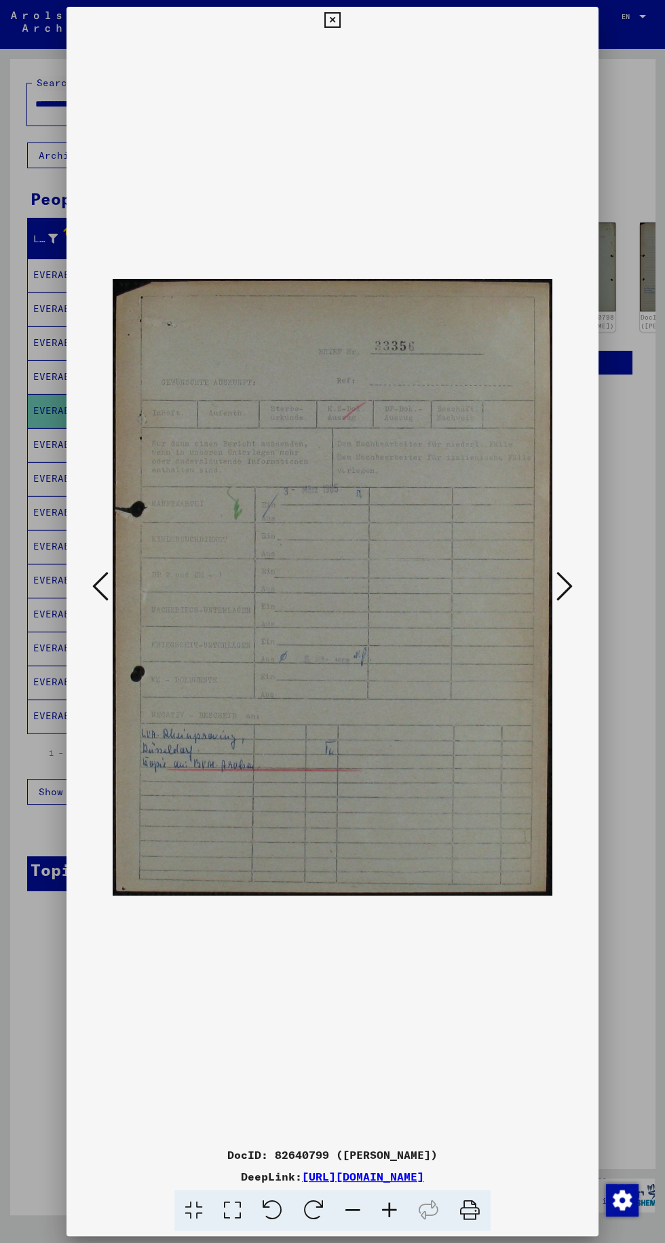
click at [558, 580] on icon at bounding box center [564, 586] width 16 height 33
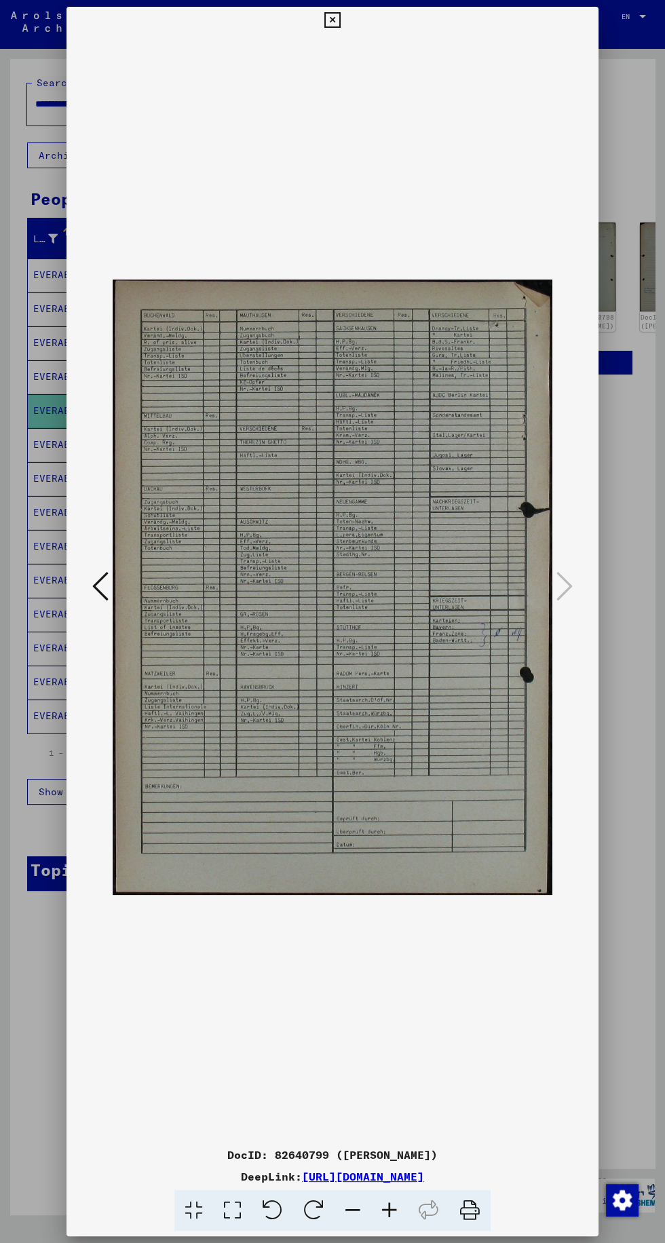
click at [606, 338] on div at bounding box center [332, 621] width 665 height 1243
